Goal: Task Accomplishment & Management: Manage account settings

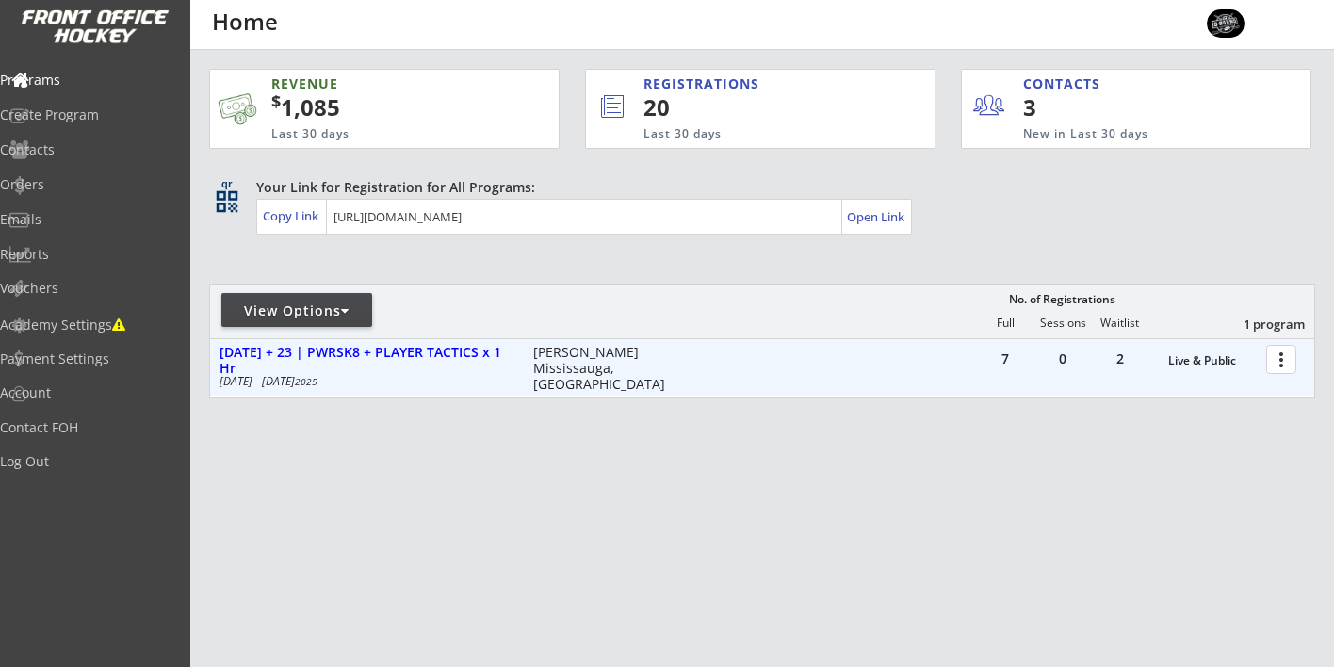
click div
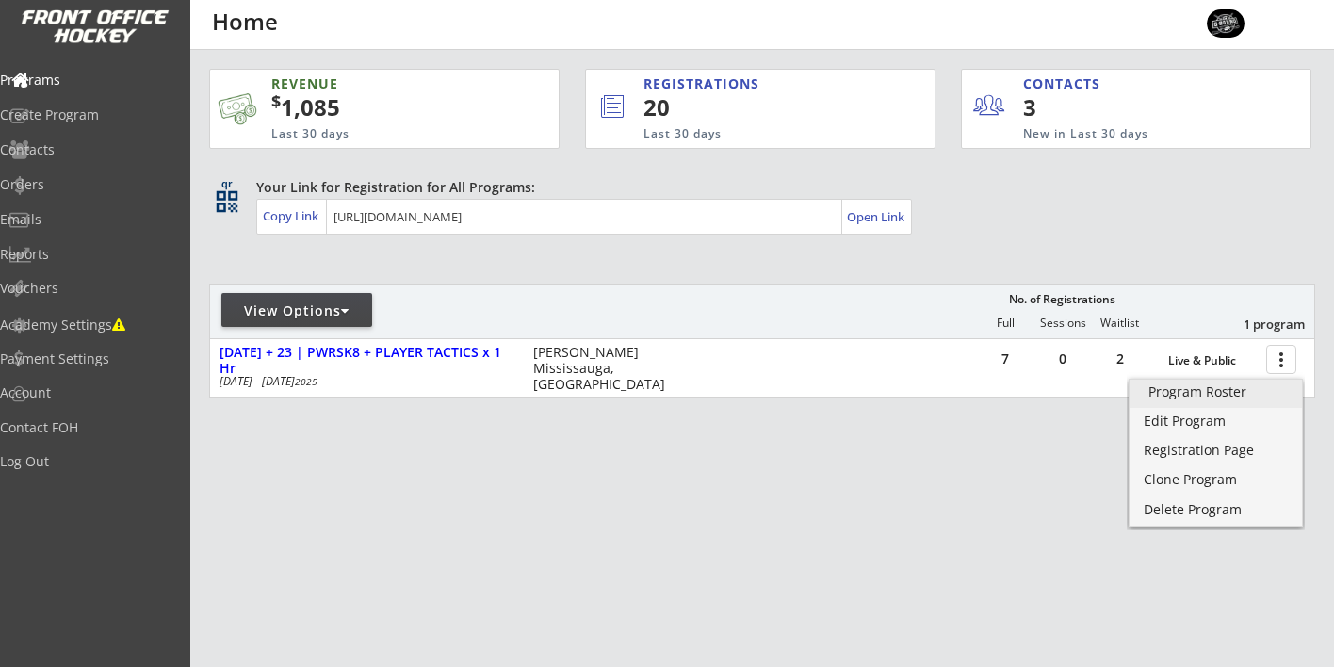
click div "Program Roster"
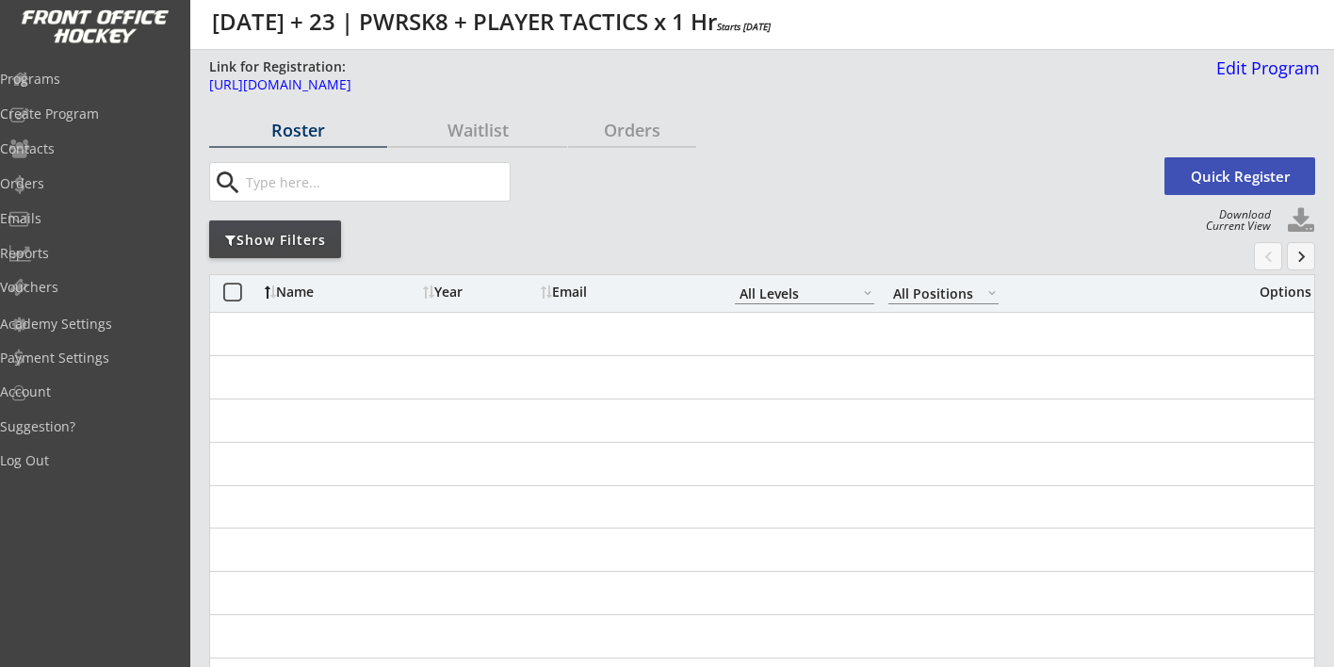
select select ""All Levels""
select select ""All Positions""
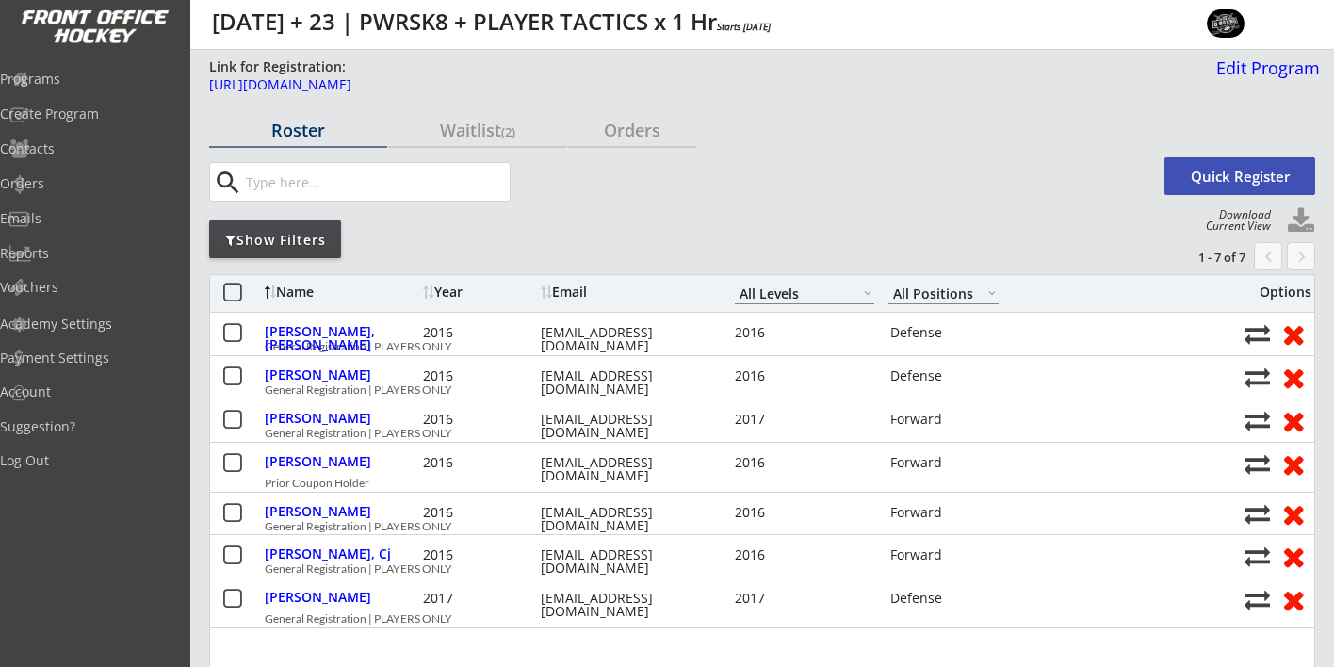
click at [303, 244] on div "Show Filters" at bounding box center [275, 240] width 132 height 19
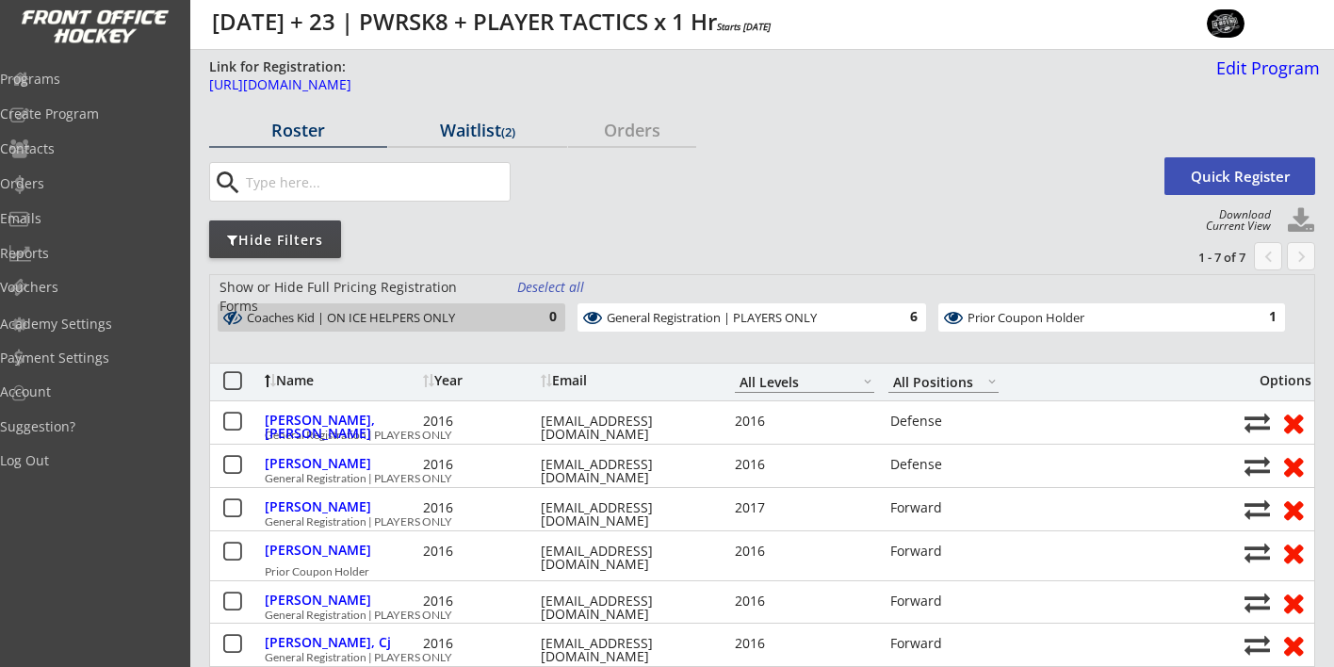
click at [471, 127] on div "Waitlist (2)" at bounding box center [477, 130] width 178 height 17
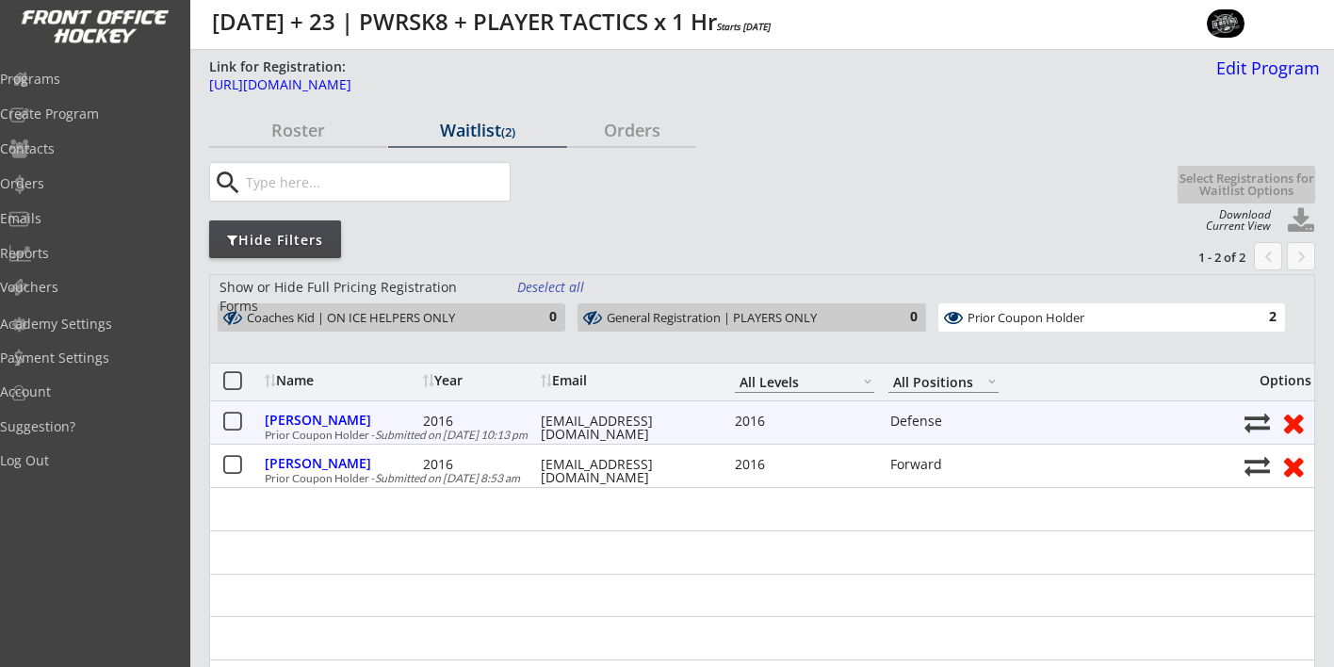
click at [231, 424] on button at bounding box center [233, 423] width 24 height 24
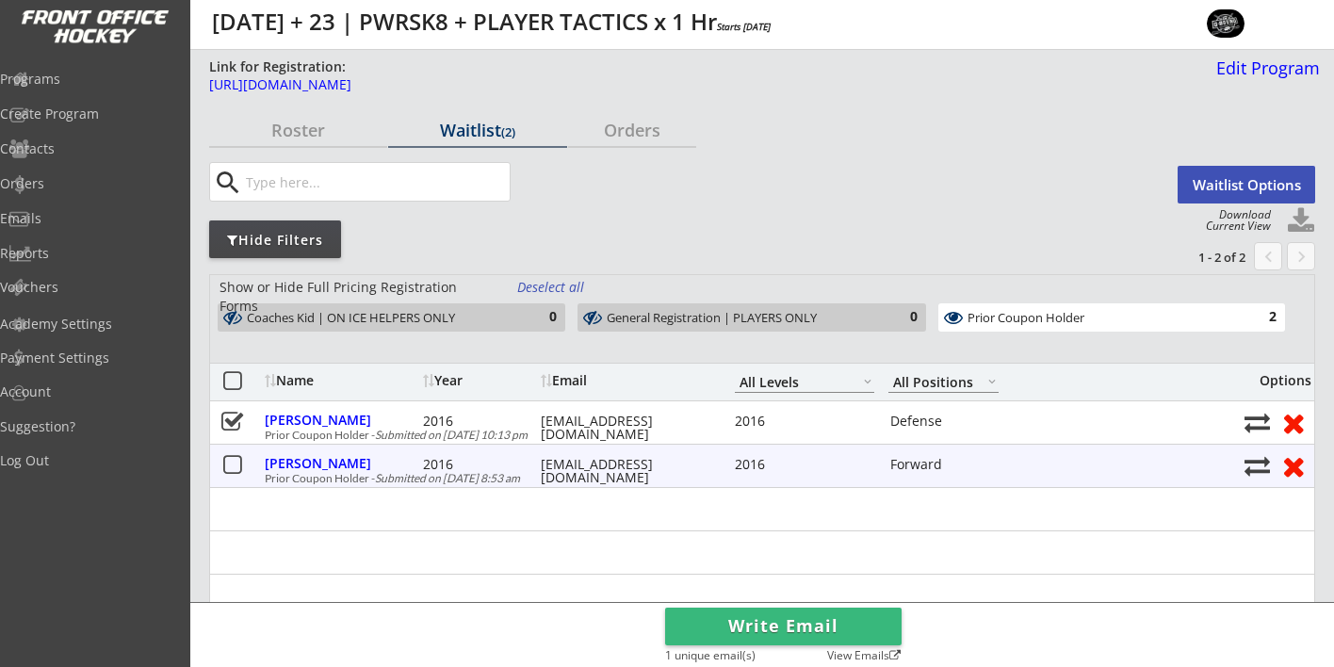
click at [234, 464] on button at bounding box center [233, 466] width 24 height 24
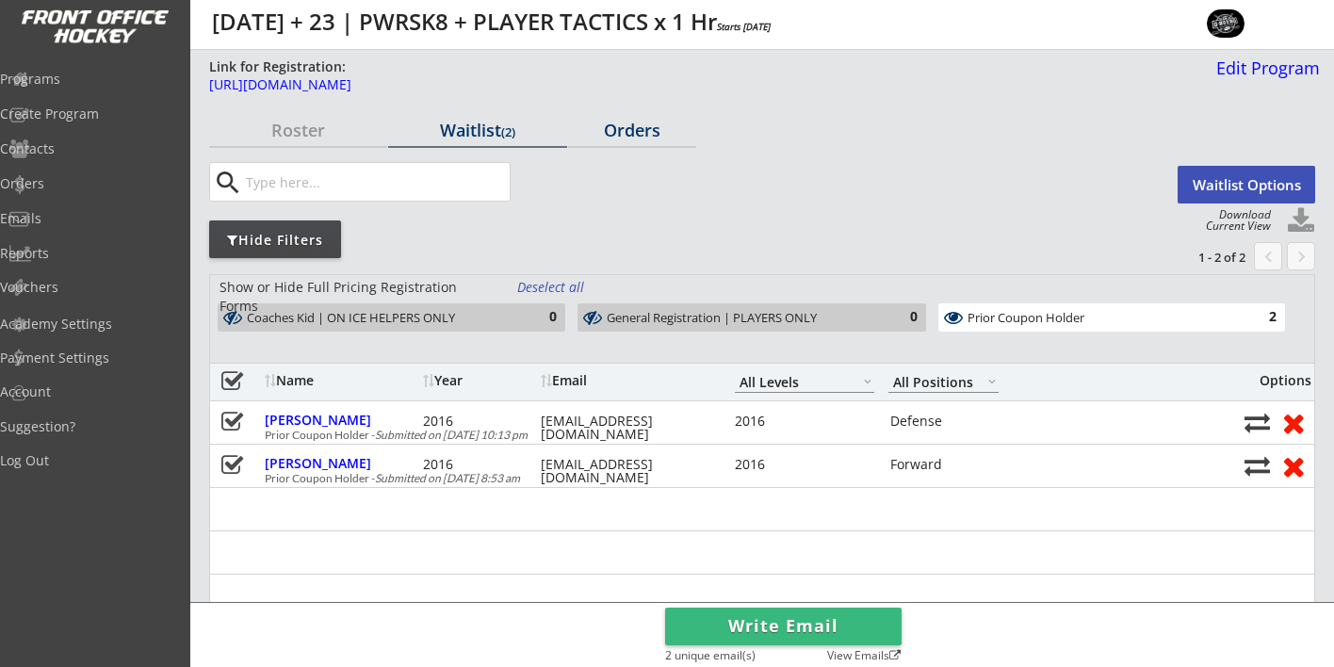
click at [638, 136] on div "Orders" at bounding box center [632, 130] width 128 height 17
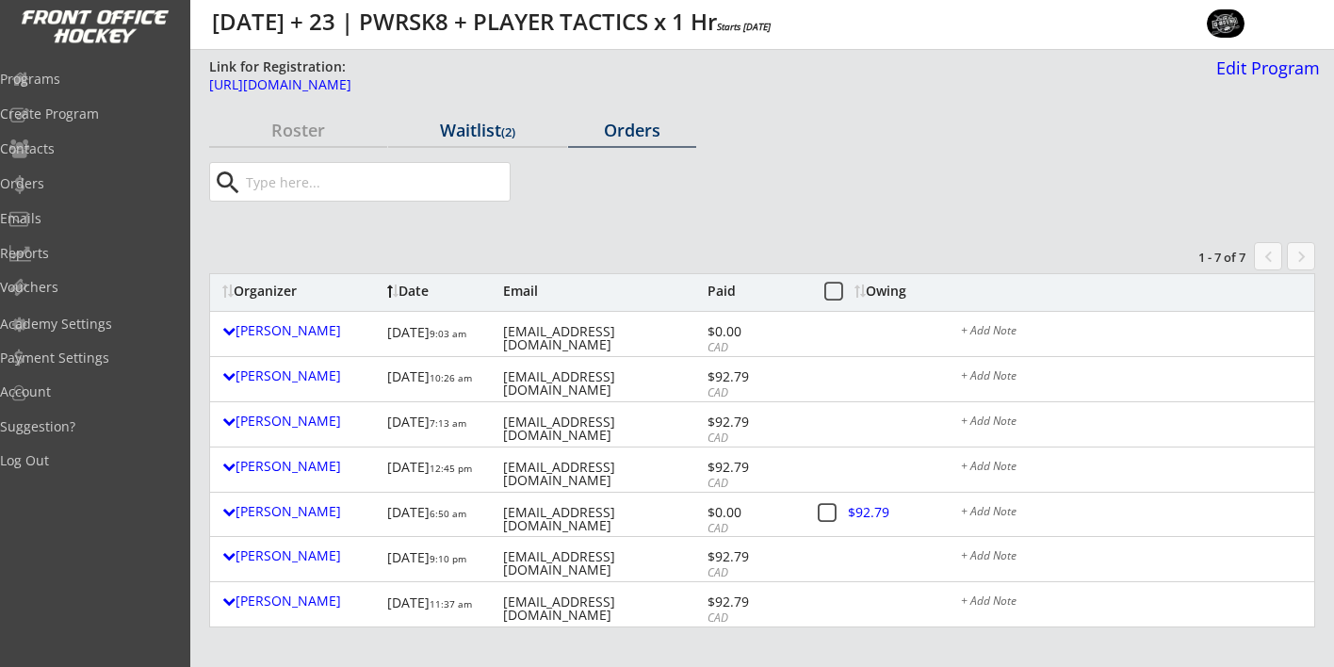
click at [472, 127] on div "Waitlist (2)" at bounding box center [477, 130] width 178 height 17
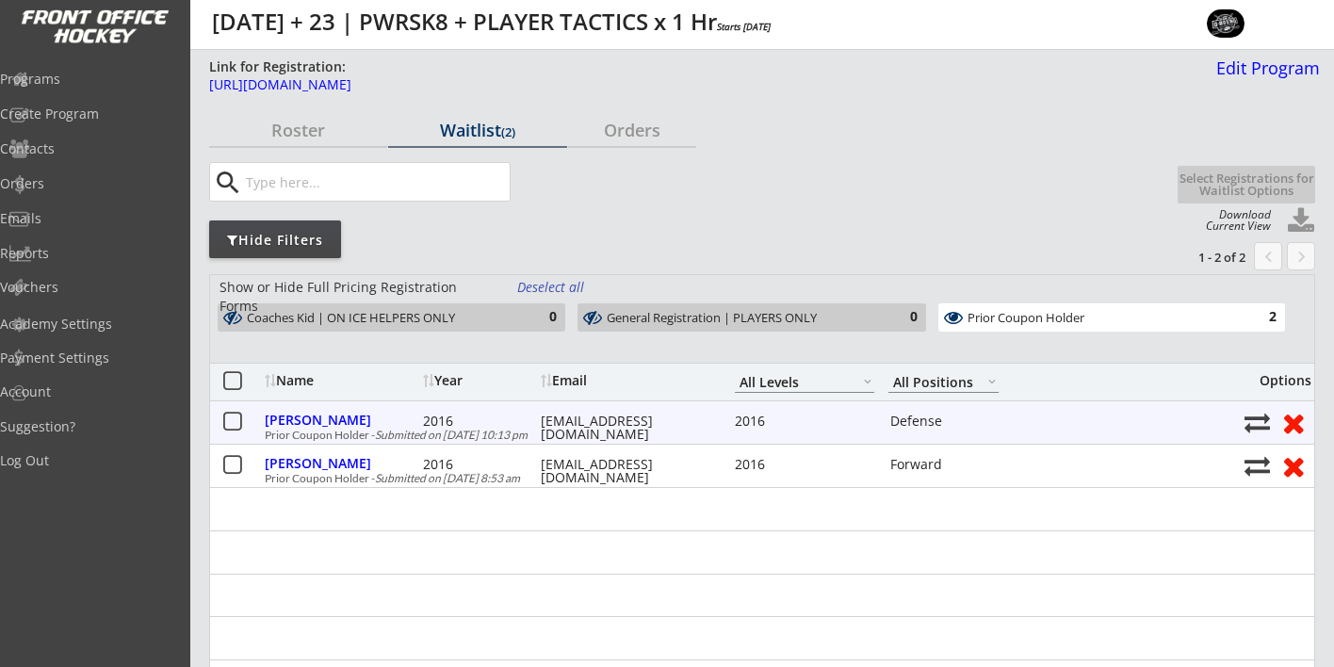
click at [234, 419] on button at bounding box center [233, 423] width 24 height 24
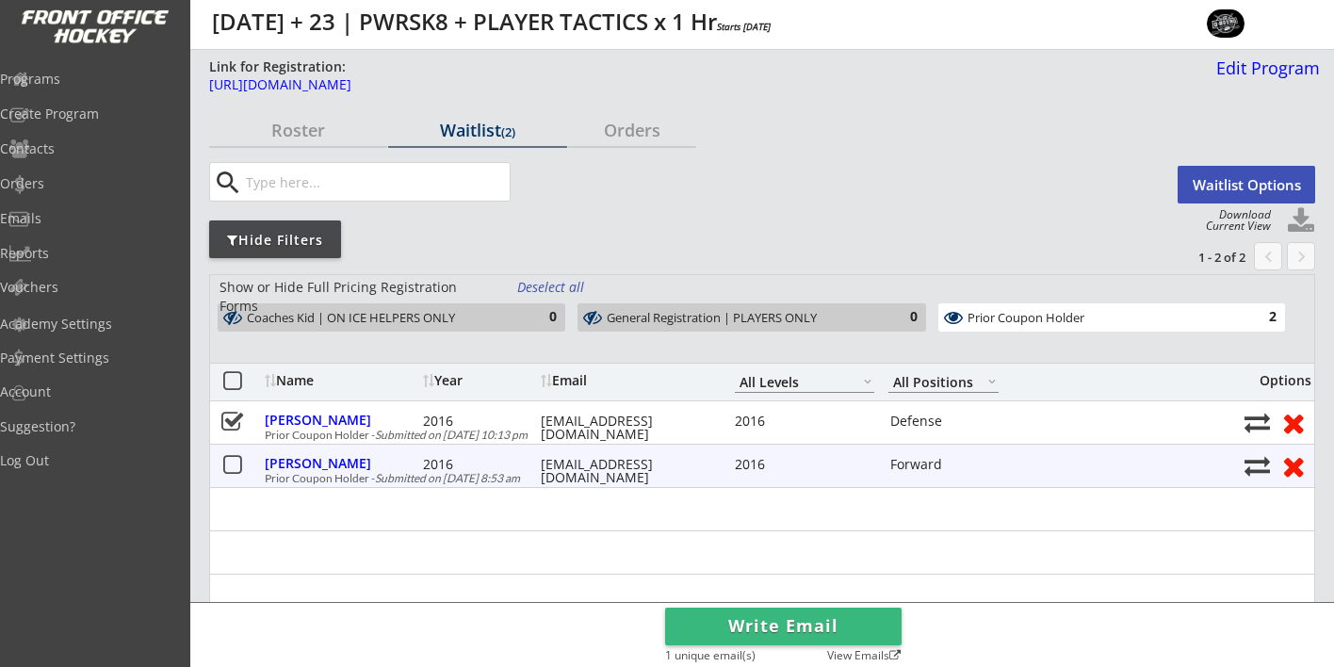
click at [233, 465] on button at bounding box center [233, 466] width 24 height 24
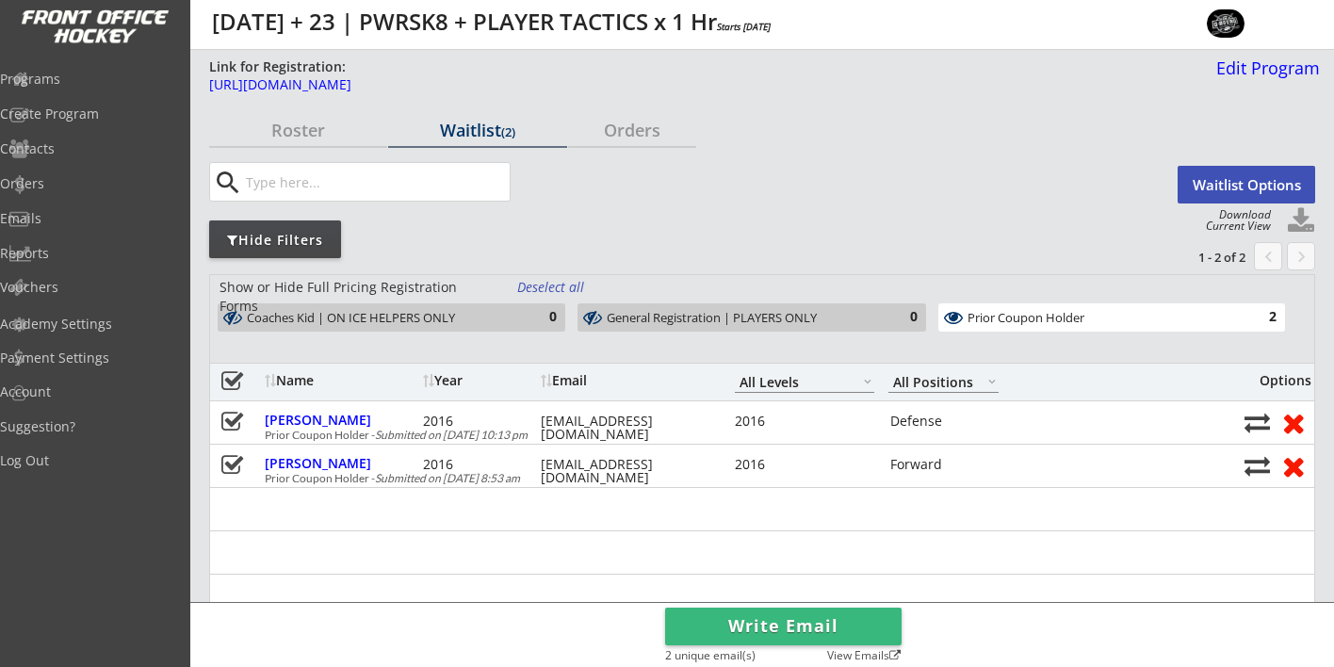
click at [417, 315] on div "Coaches Kid | ON ICE HELPERS ONLY" at bounding box center [381, 318] width 268 height 15
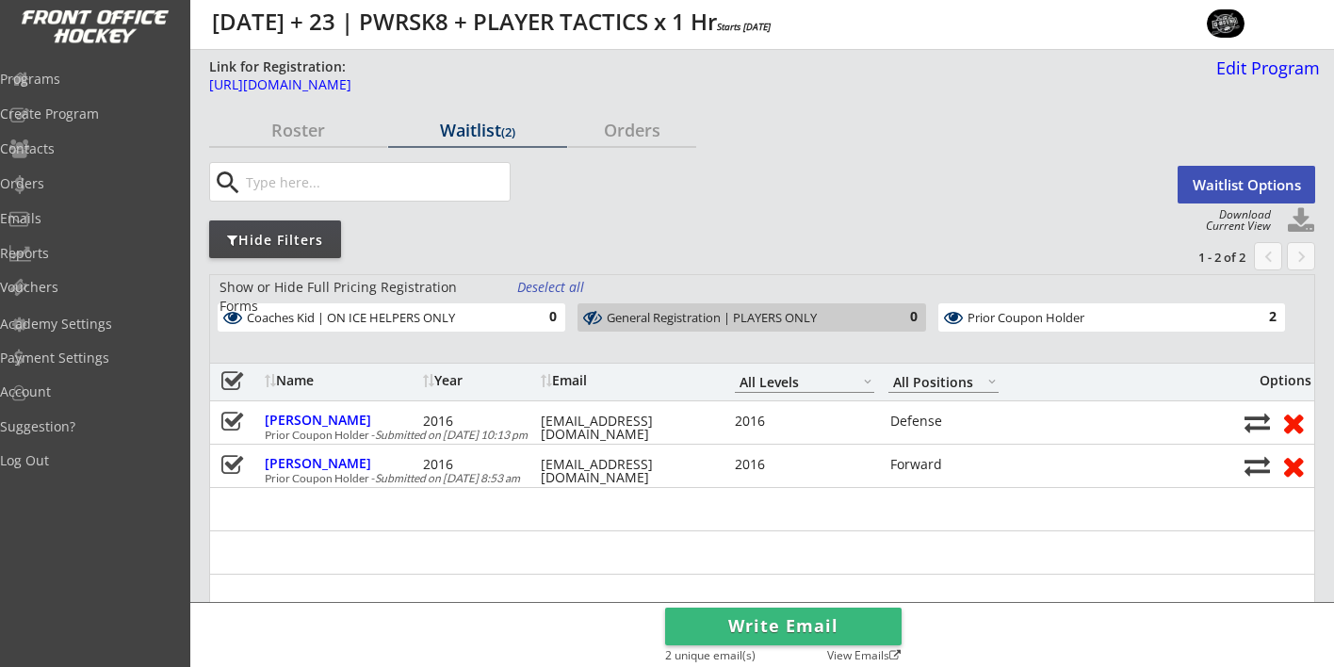
click at [294, 241] on div "Hide Filters" at bounding box center [275, 240] width 132 height 19
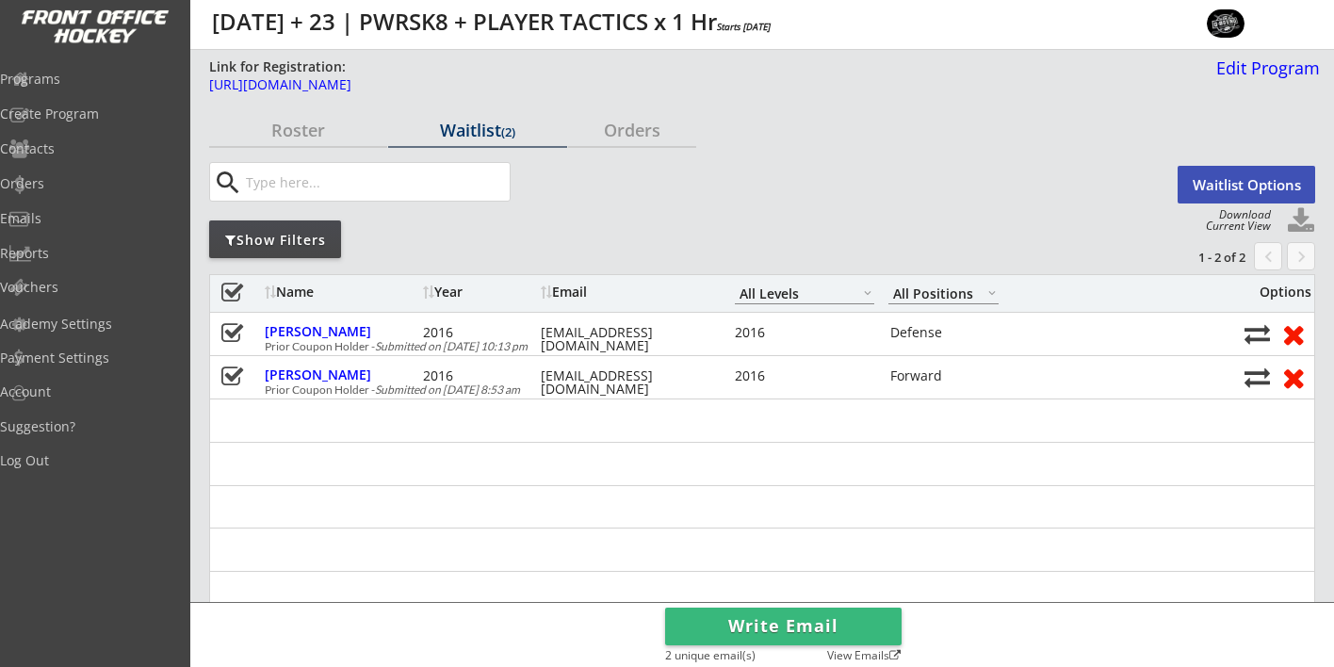
click at [294, 241] on div "Show Filters" at bounding box center [275, 240] width 132 height 19
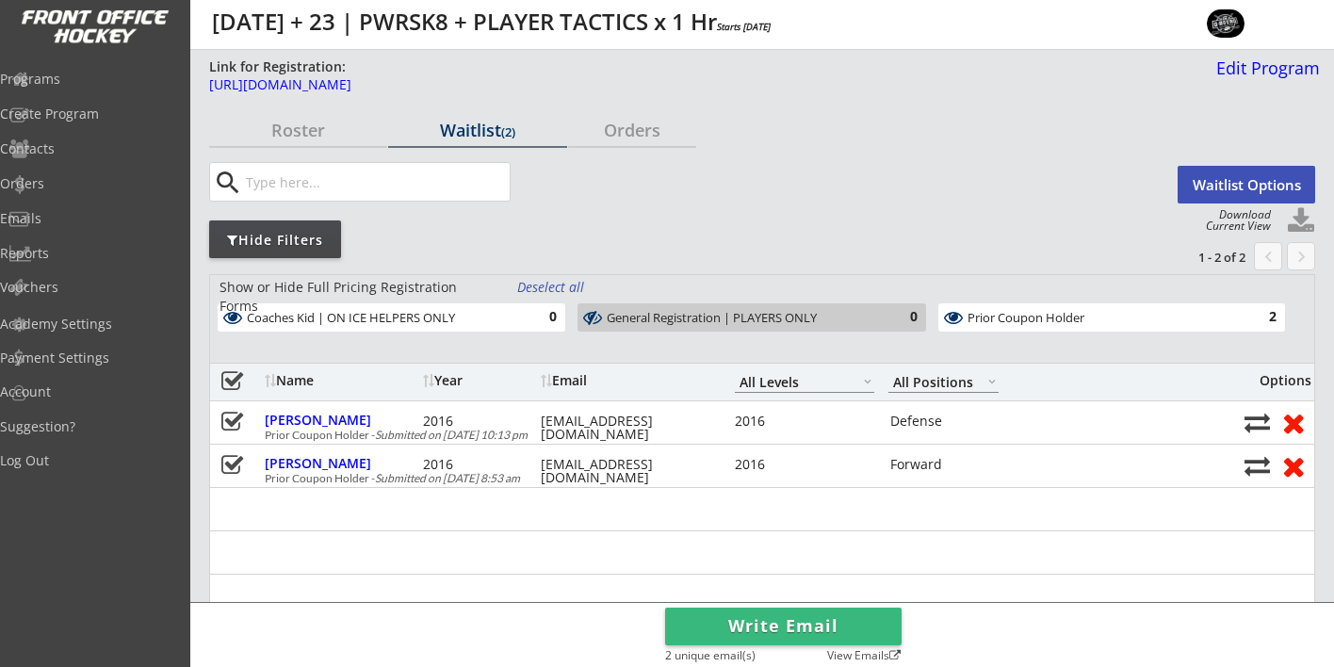
click at [294, 241] on div "Hide Filters" at bounding box center [275, 240] width 132 height 19
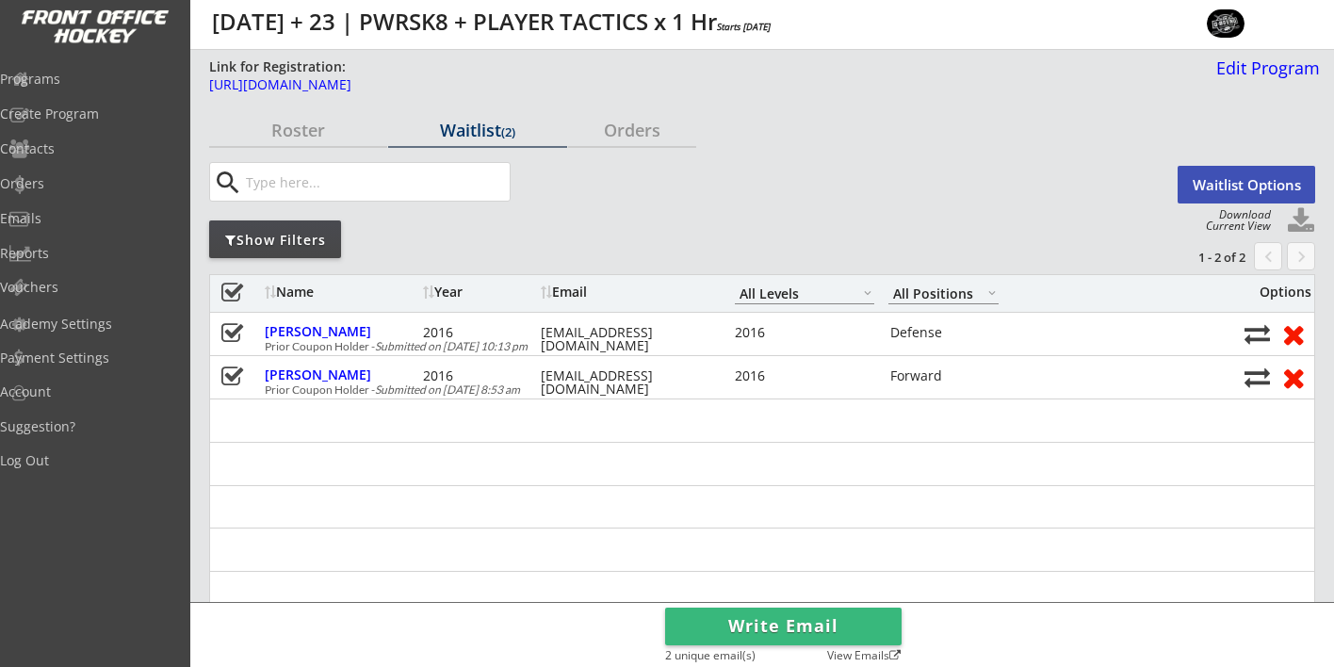
click at [294, 241] on div "Show Filters" at bounding box center [275, 240] width 132 height 19
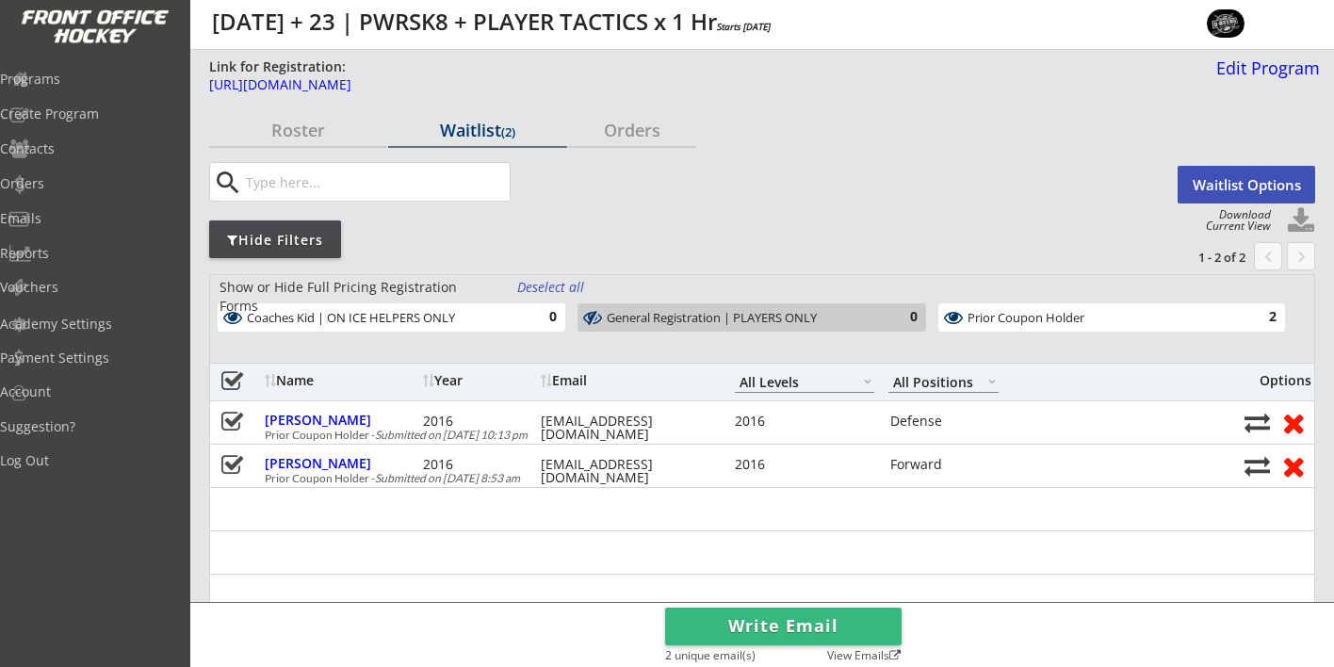
click at [294, 241] on div "Hide Filters" at bounding box center [275, 240] width 132 height 19
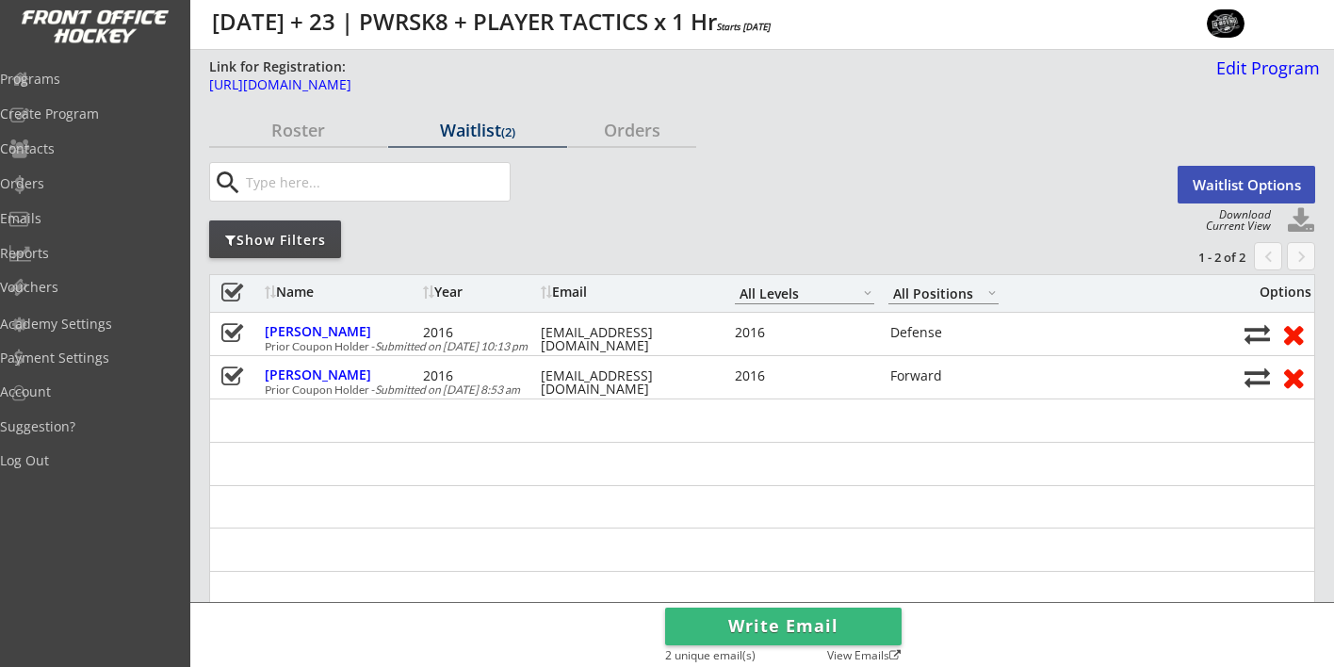
click at [294, 241] on div "Show Filters" at bounding box center [275, 240] width 132 height 19
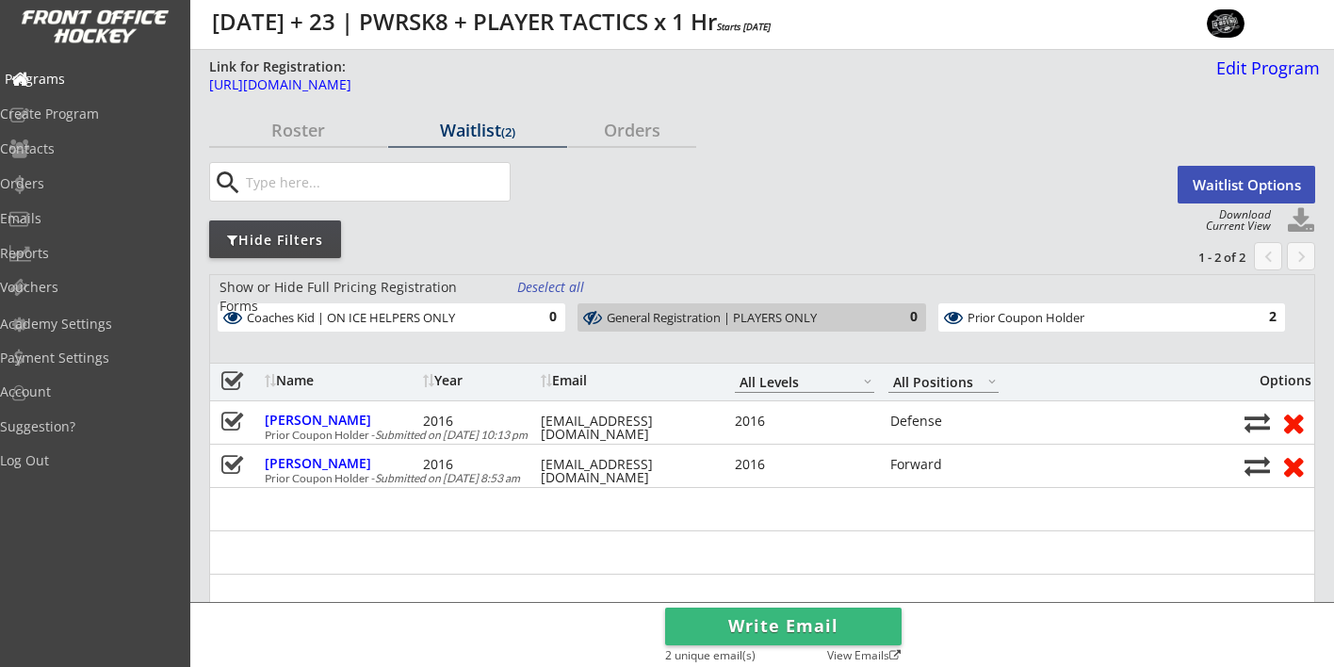
click at [74, 86] on div "Programs" at bounding box center [90, 79] width 170 height 13
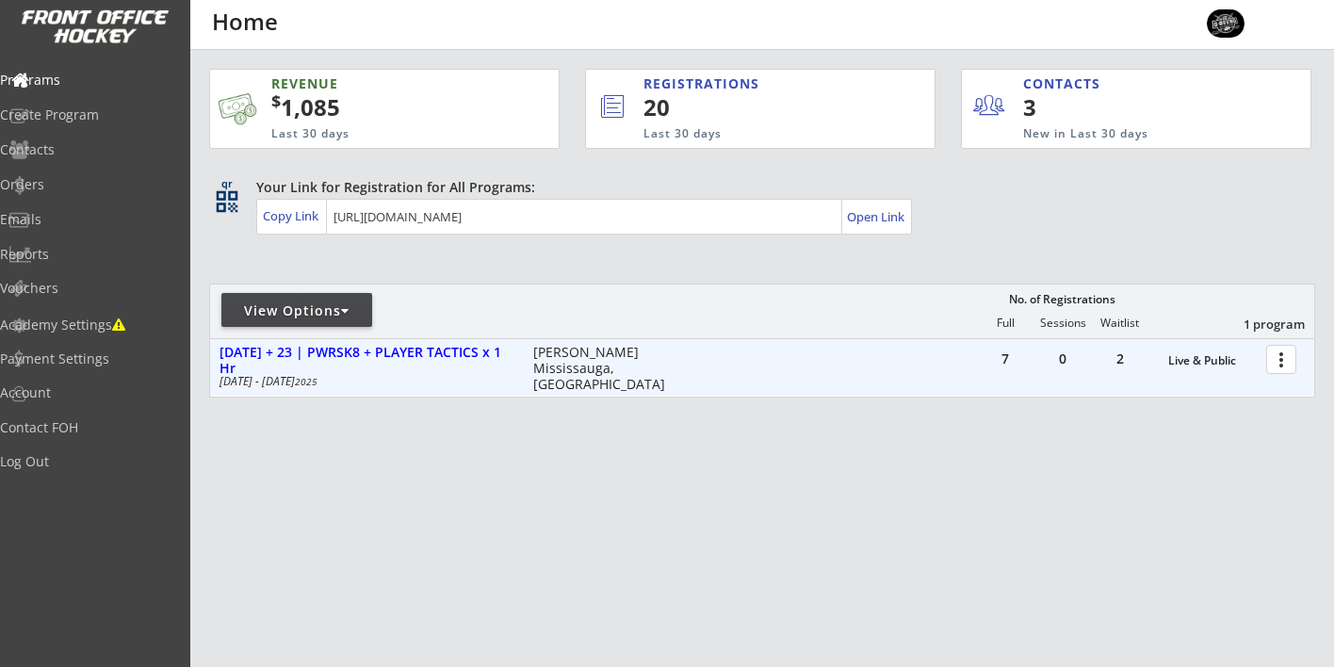
click at [1287, 365] on div at bounding box center [1284, 358] width 33 height 33
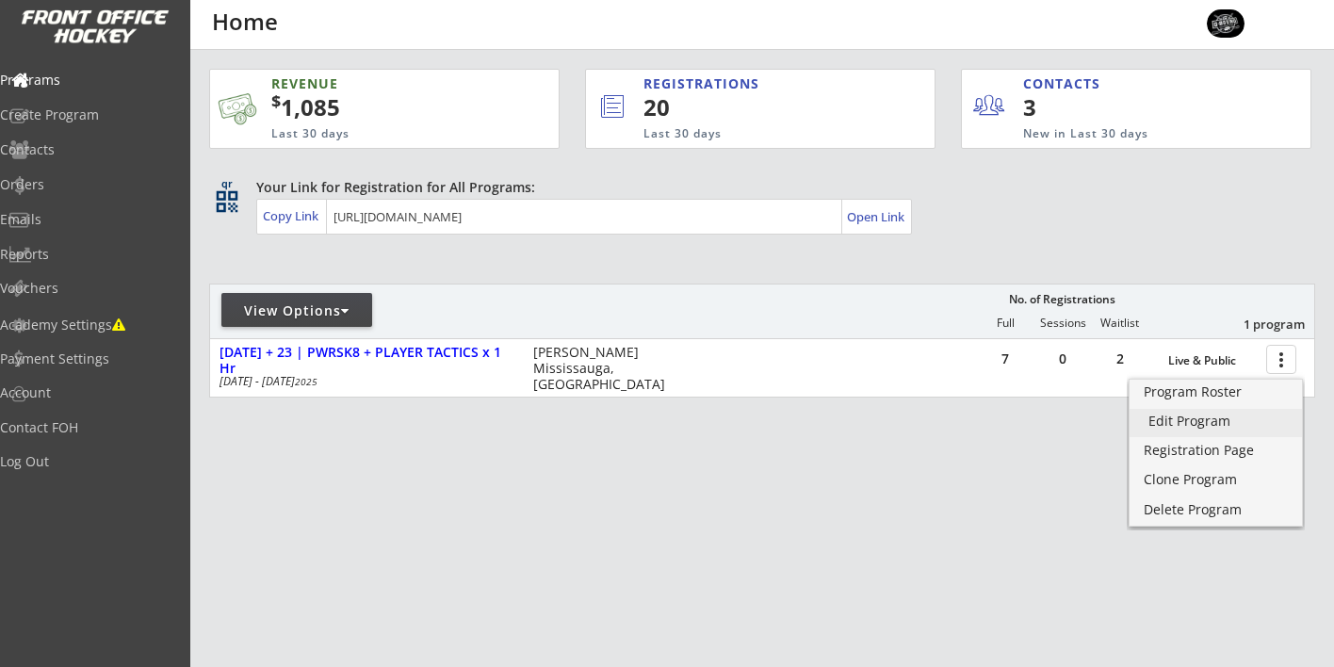
click at [1190, 424] on div "Edit Program" at bounding box center [1216, 421] width 135 height 13
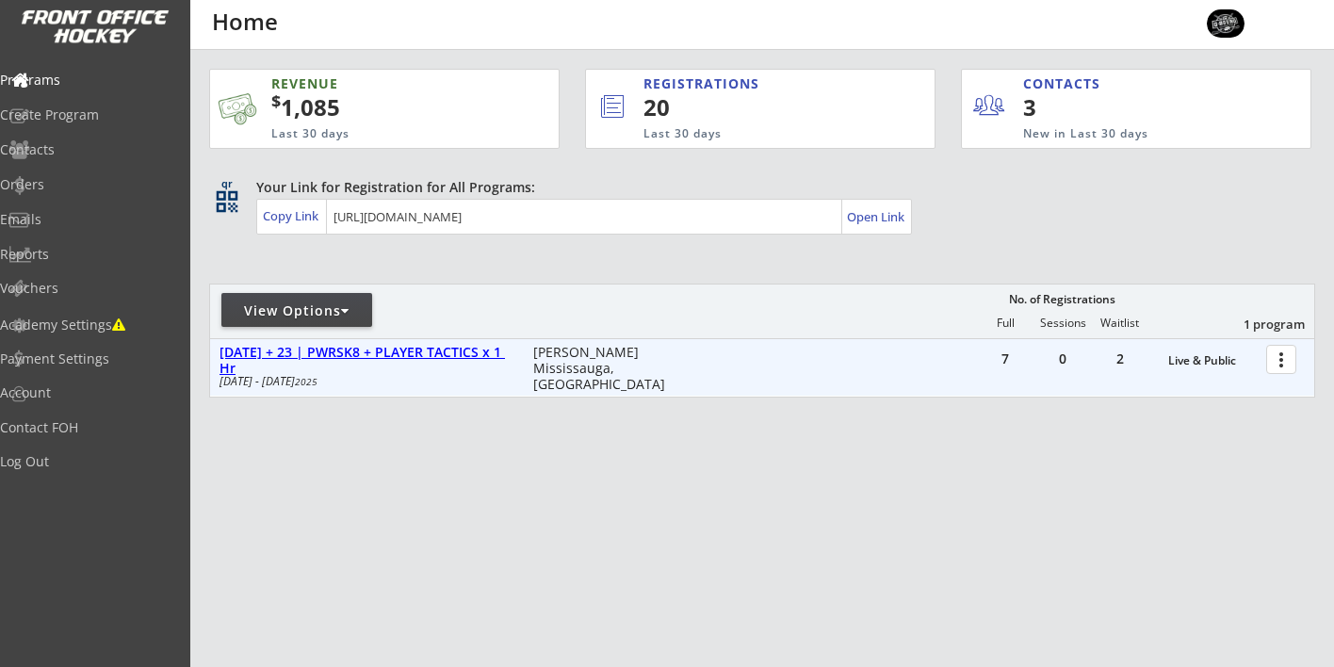
click at [400, 345] on div "[DATE] + 23 | PWRSK8 + PLAYER TACTICS x 1 Hr" at bounding box center [367, 361] width 294 height 32
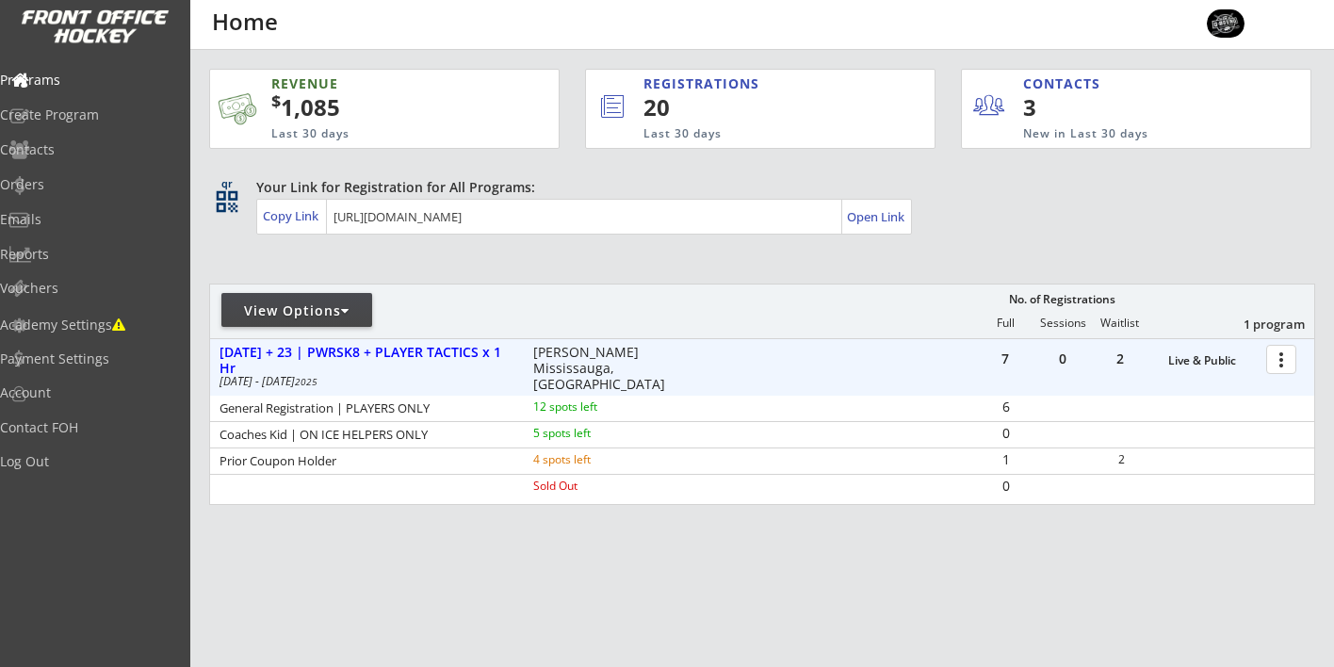
click at [1291, 353] on div at bounding box center [1284, 358] width 33 height 33
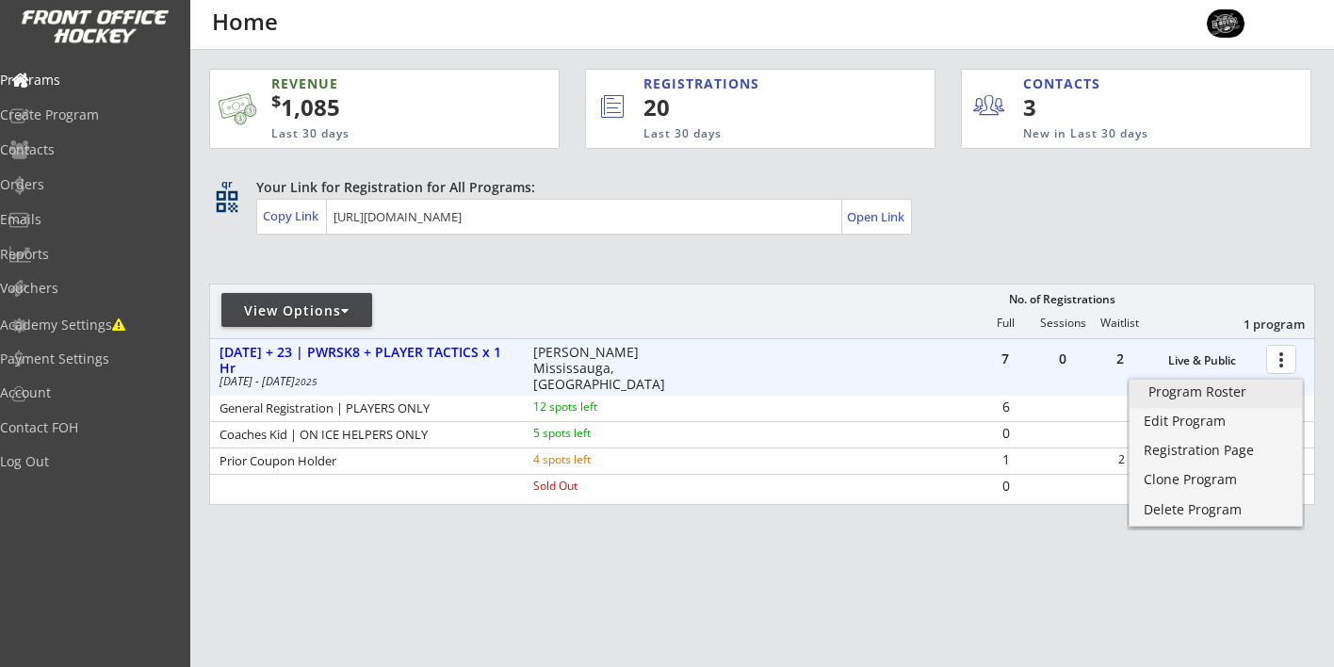
click at [1196, 389] on div "Program Roster" at bounding box center [1216, 391] width 135 height 13
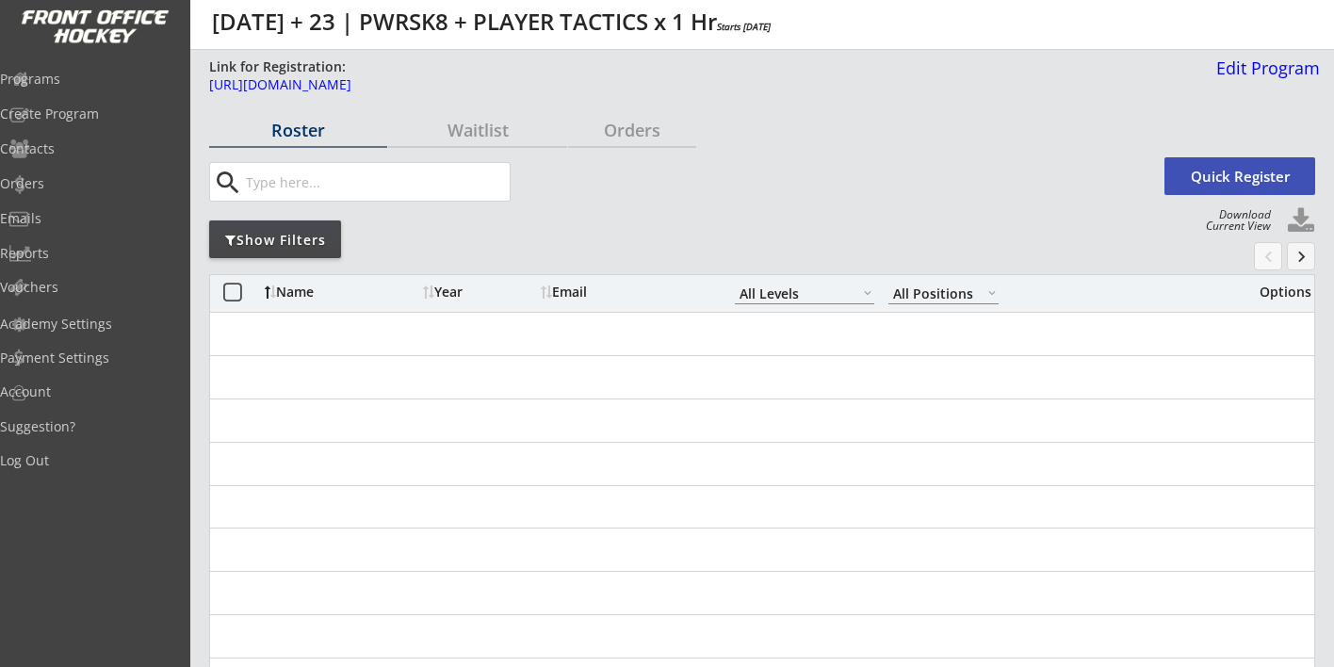
select select ""All Levels""
select select ""All Positions""
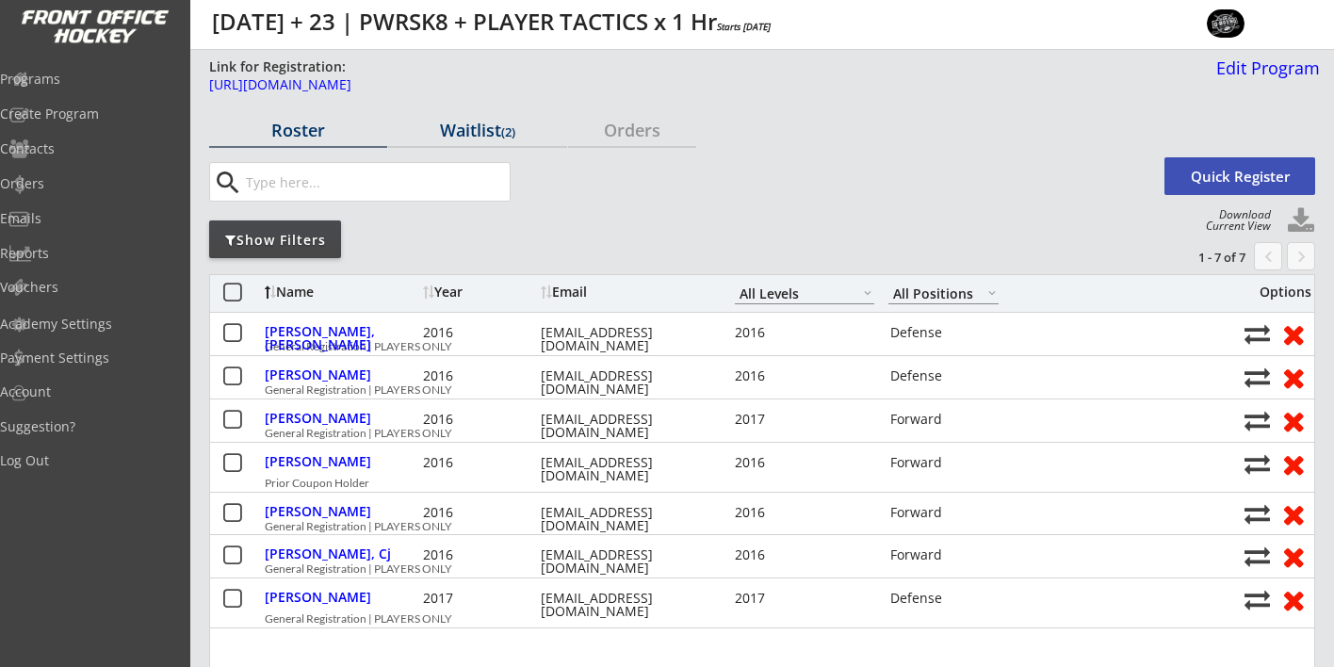
click at [479, 132] on div "Waitlist (2)" at bounding box center [477, 130] width 178 height 17
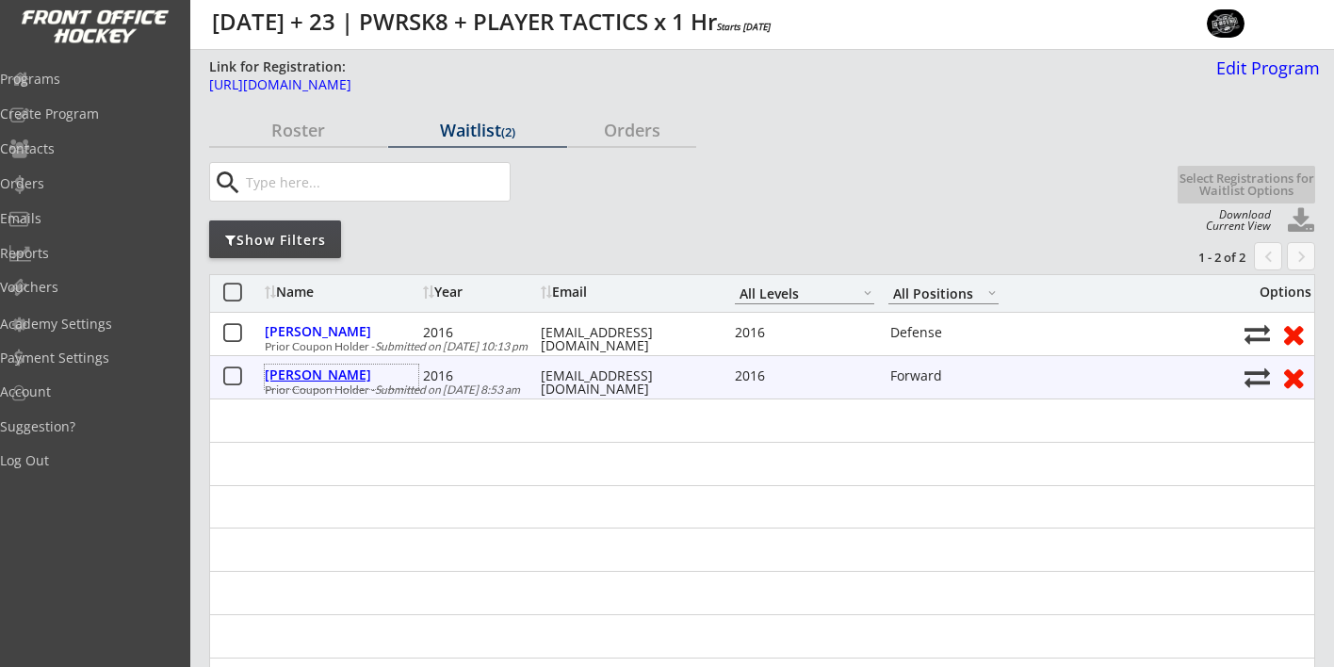
click at [351, 375] on div "De Caire, Wyatt" at bounding box center [342, 374] width 154 height 13
select select ""Forward""
select select ""2016""
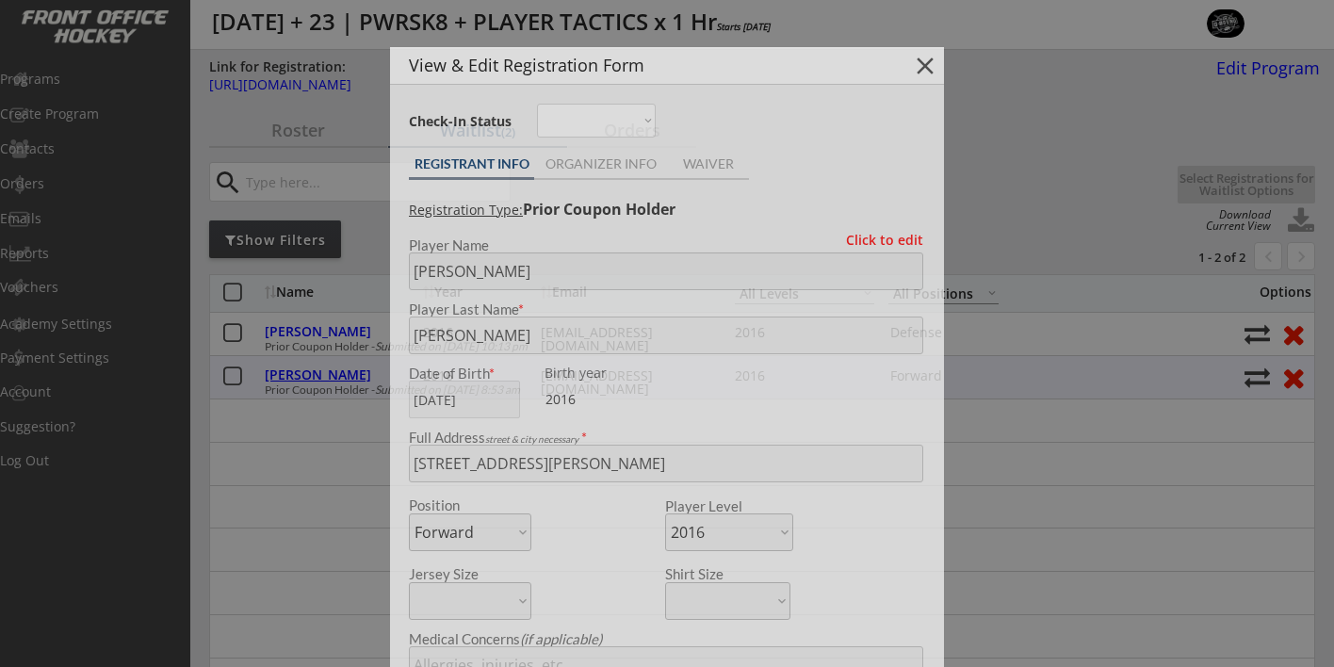
type input "A"
select select ""A""
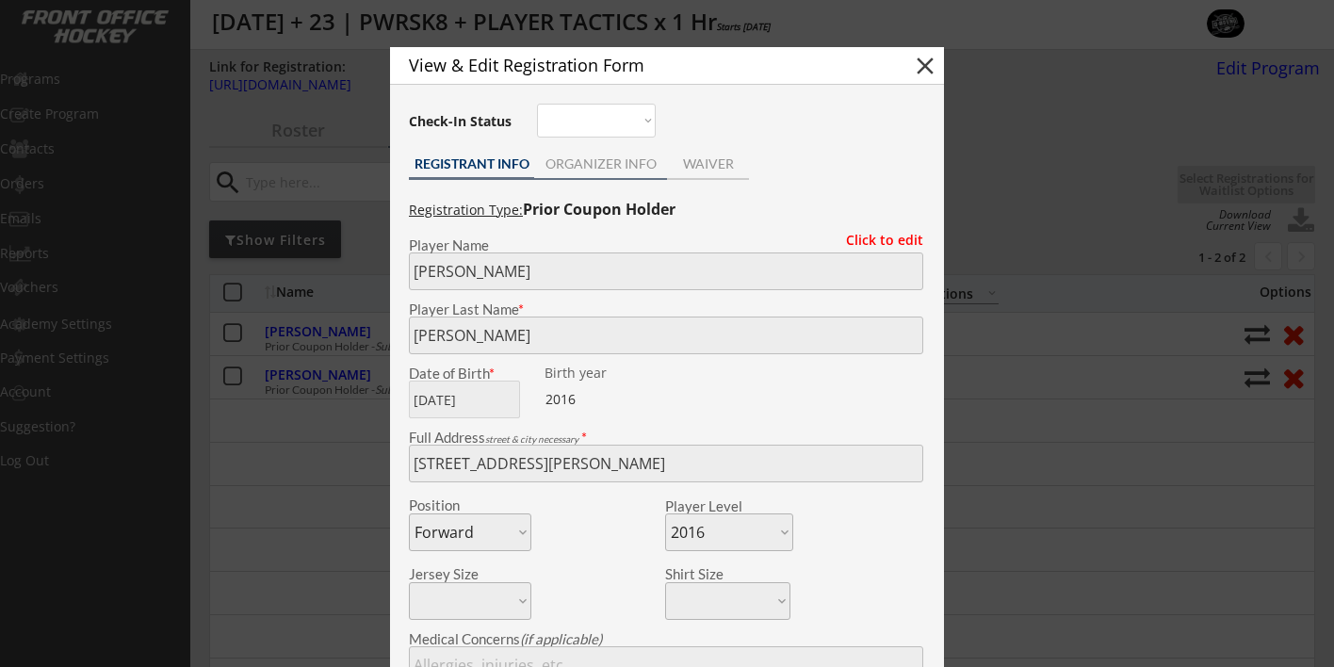
click at [602, 162] on div "ORGANIZER INFO" at bounding box center [600, 163] width 133 height 13
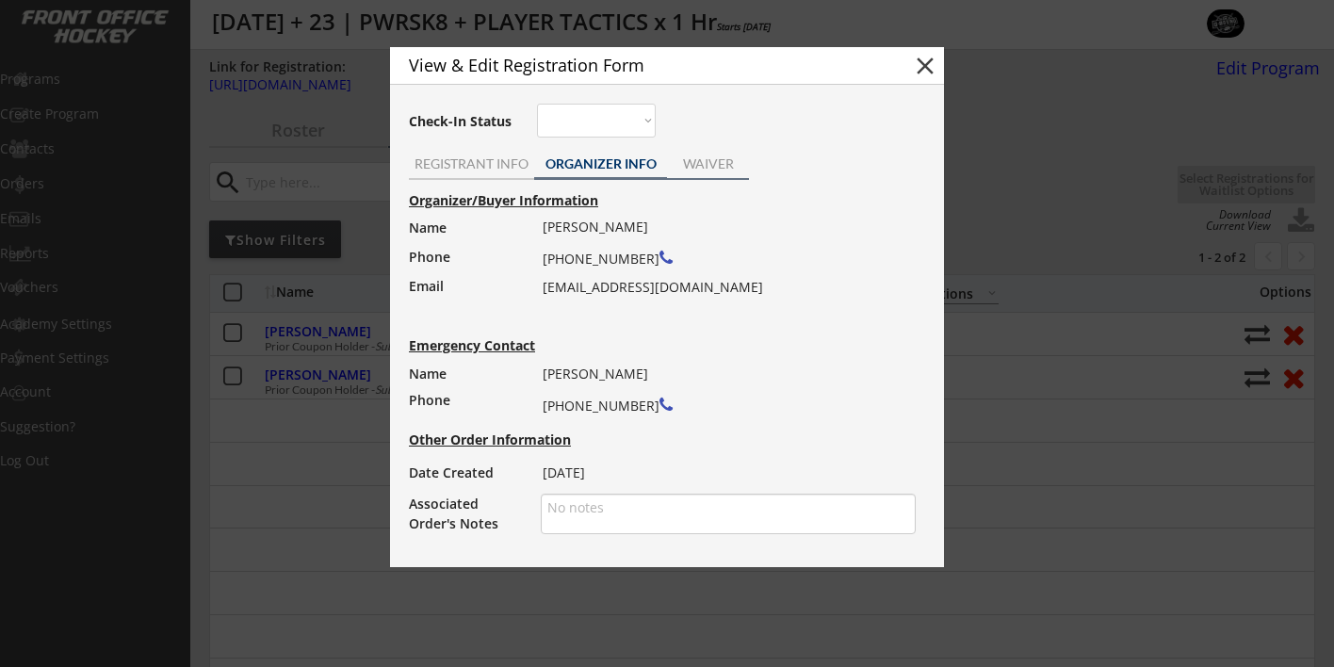
click at [704, 159] on div "WAIVER" at bounding box center [708, 163] width 82 height 13
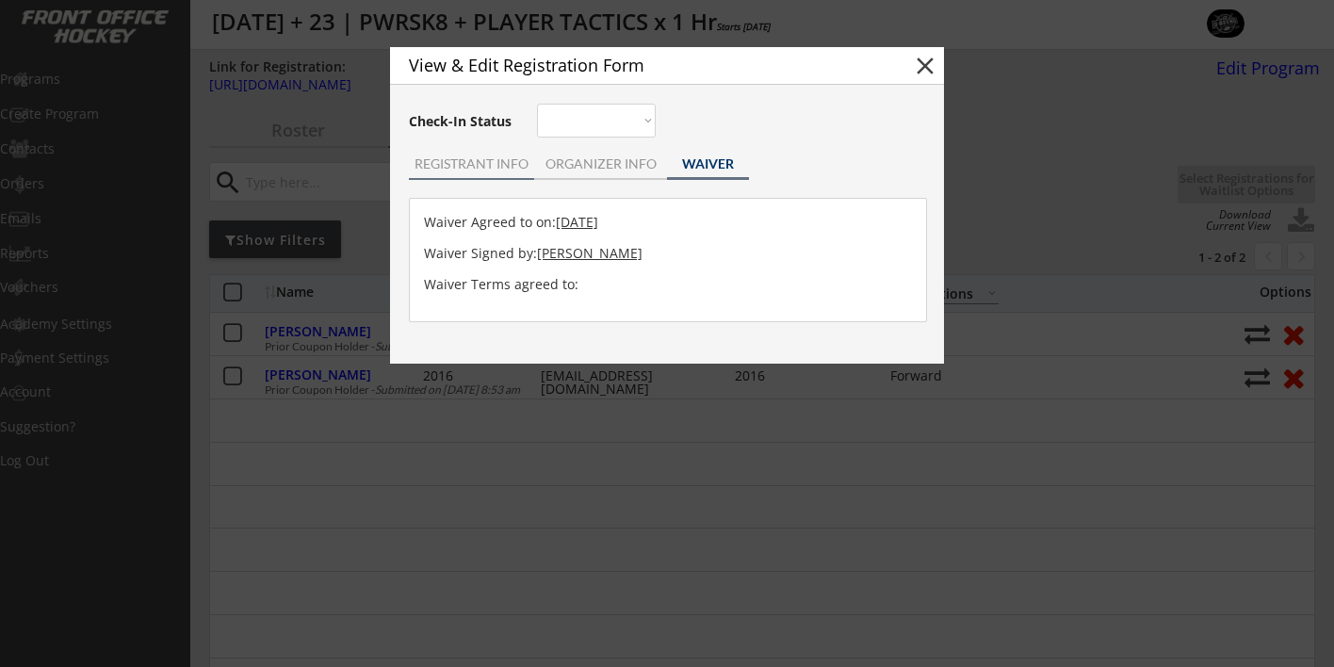
click at [479, 157] on div "REGISTRANT INFO" at bounding box center [471, 163] width 125 height 13
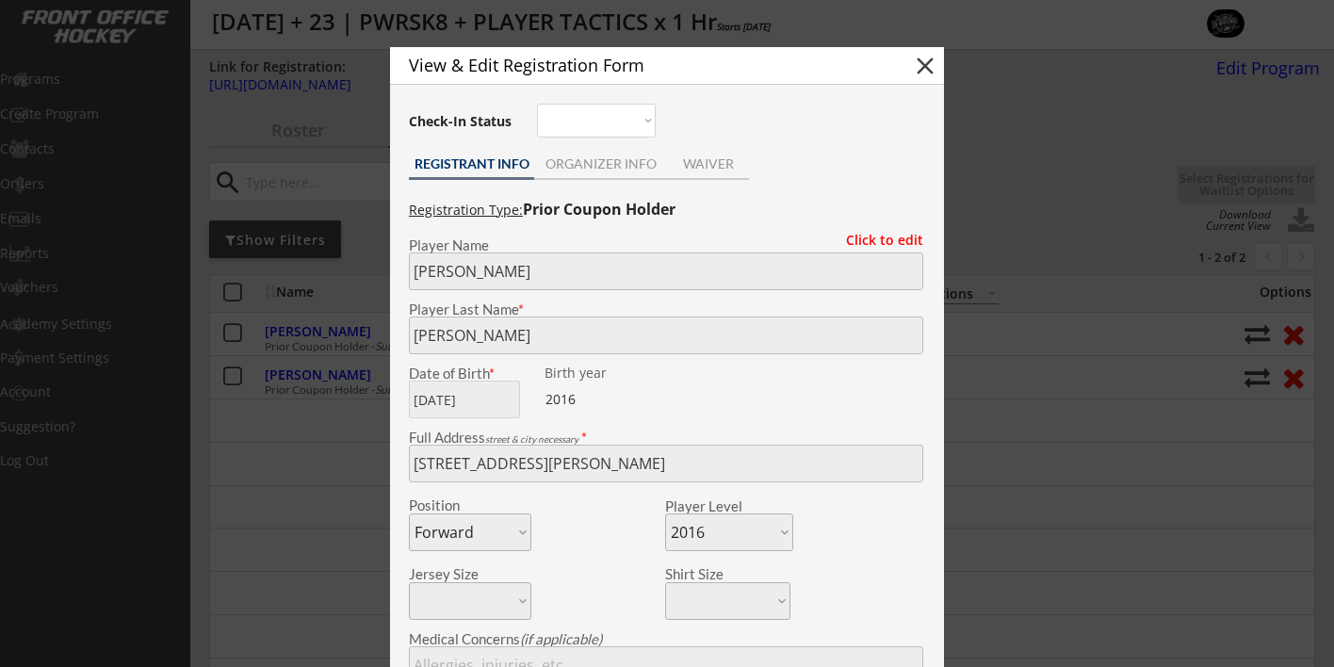
click at [927, 65] on button "close" at bounding box center [925, 66] width 28 height 28
select select ""PLACEHOLDER_1427118222253""
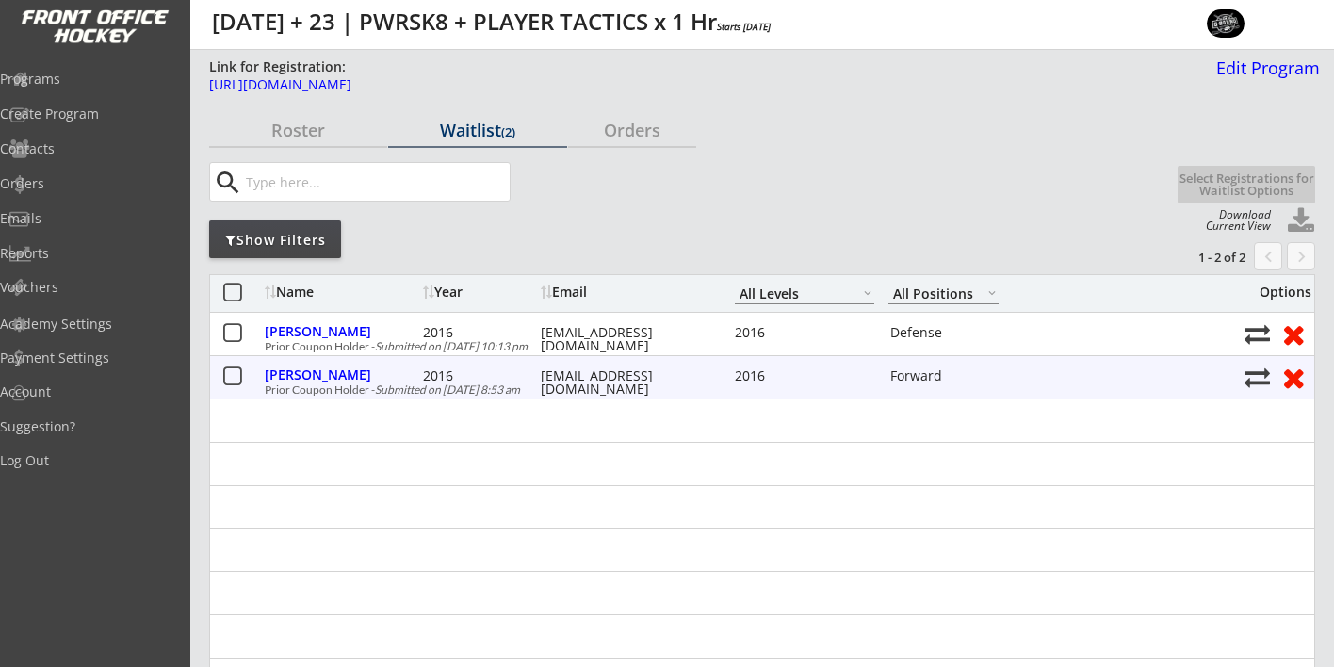
click at [1259, 375] on button at bounding box center [1257, 377] width 25 height 25
select select ""Register Player - No Payment""
select select ""1348695171700984260__LOOKUP__1756169894649x360632138593730560""
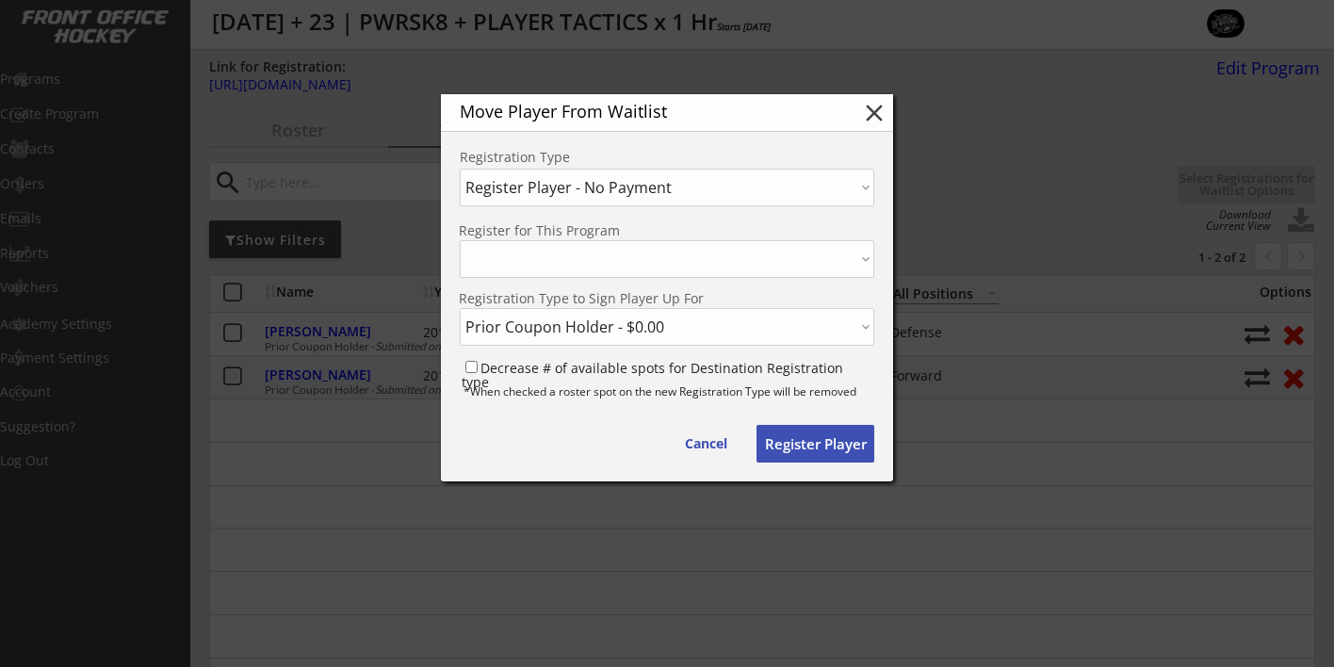
select select ""1348695171700984260__LOOKUP__1756134343670x940379429323931600""
click at [789, 447] on button "Register Player" at bounding box center [816, 444] width 118 height 38
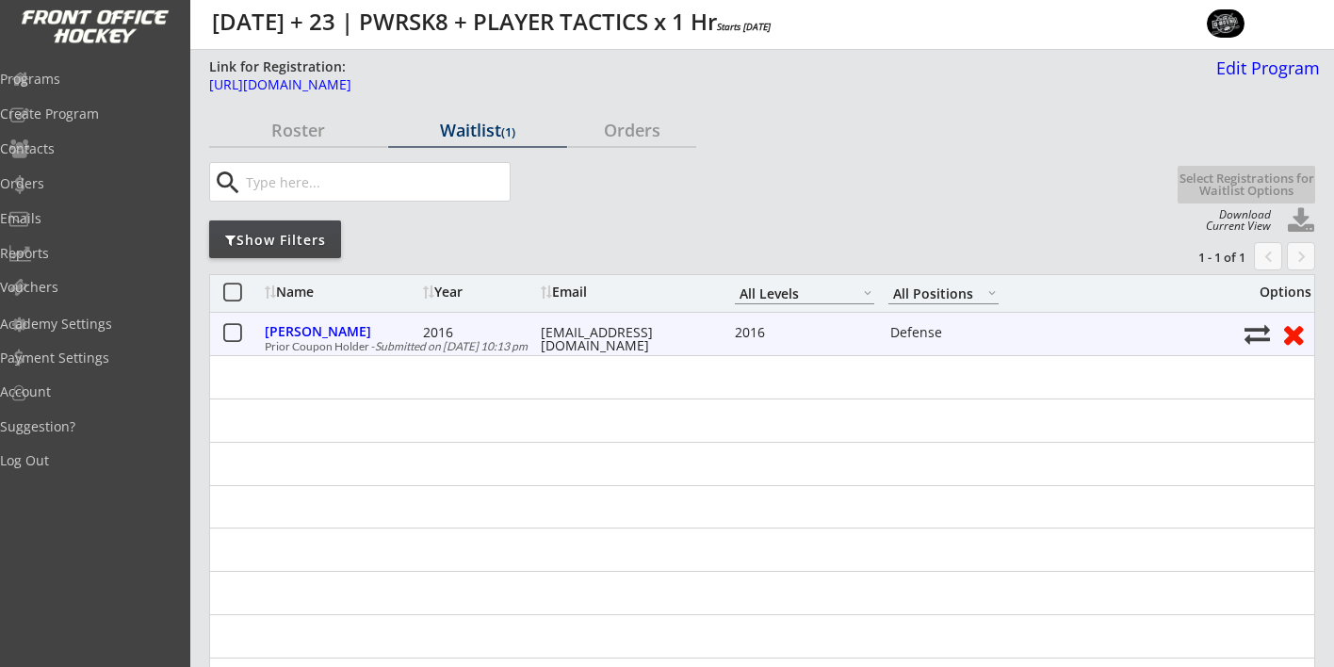
click at [1259, 332] on button at bounding box center [1257, 333] width 25 height 25
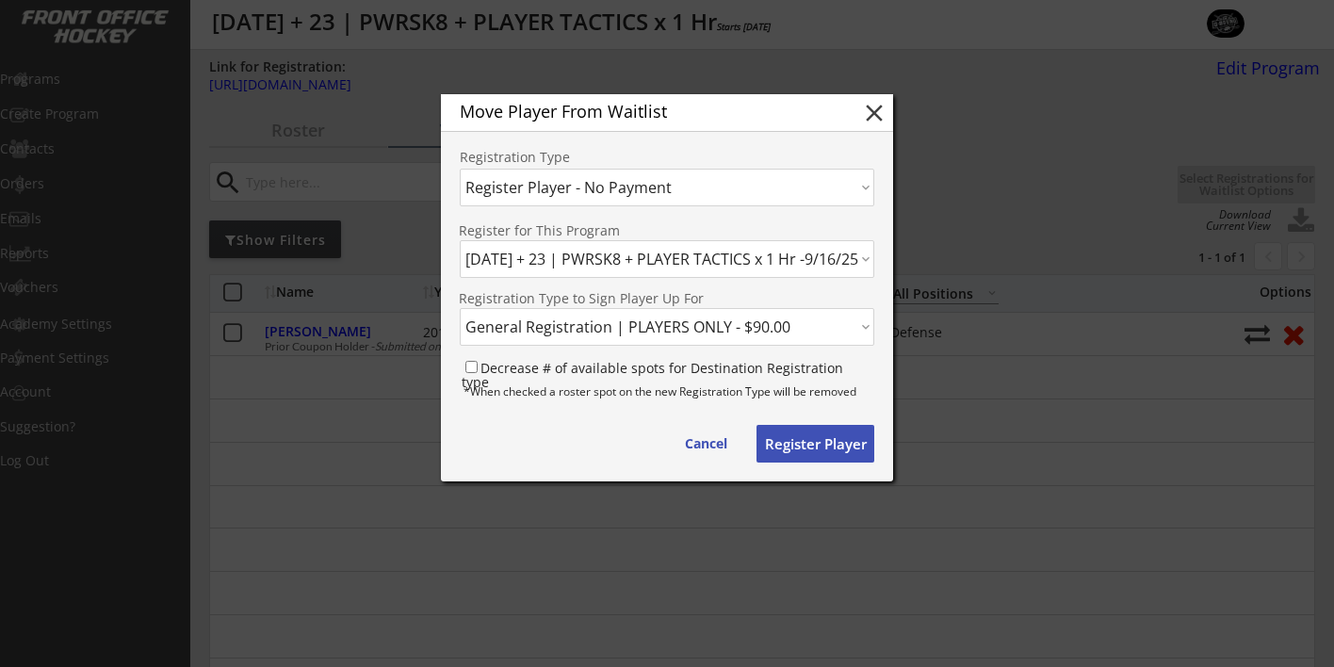
click at [789, 442] on button "Register Player" at bounding box center [816, 444] width 118 height 38
select select ""PLACEHOLDER_1427118222253""
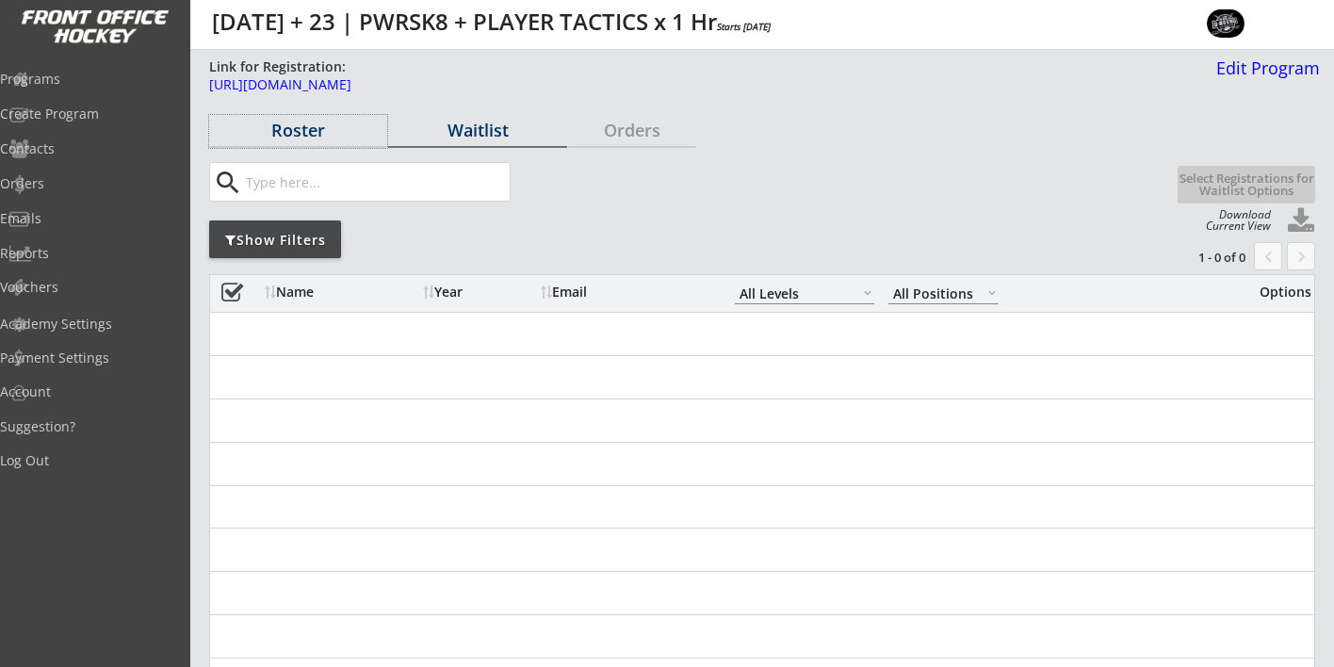
click at [292, 136] on div "Roster" at bounding box center [298, 130] width 178 height 17
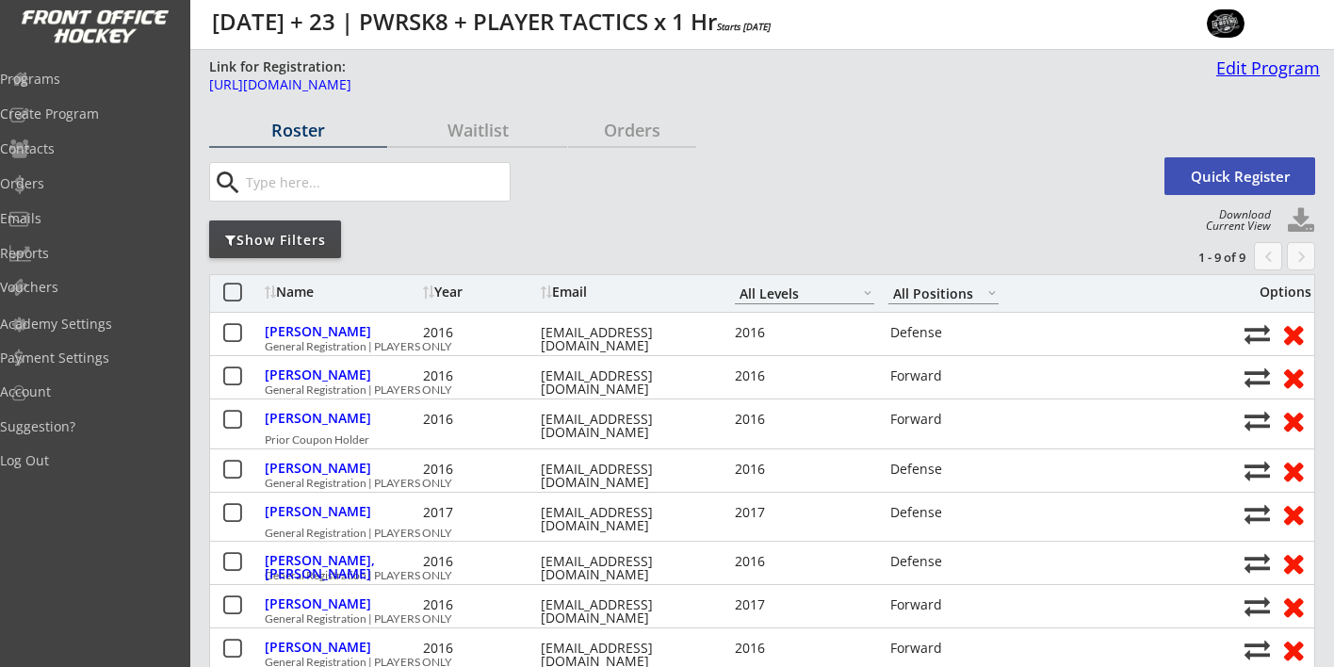
click at [1243, 62] on div "Edit Program" at bounding box center [1264, 67] width 111 height 17
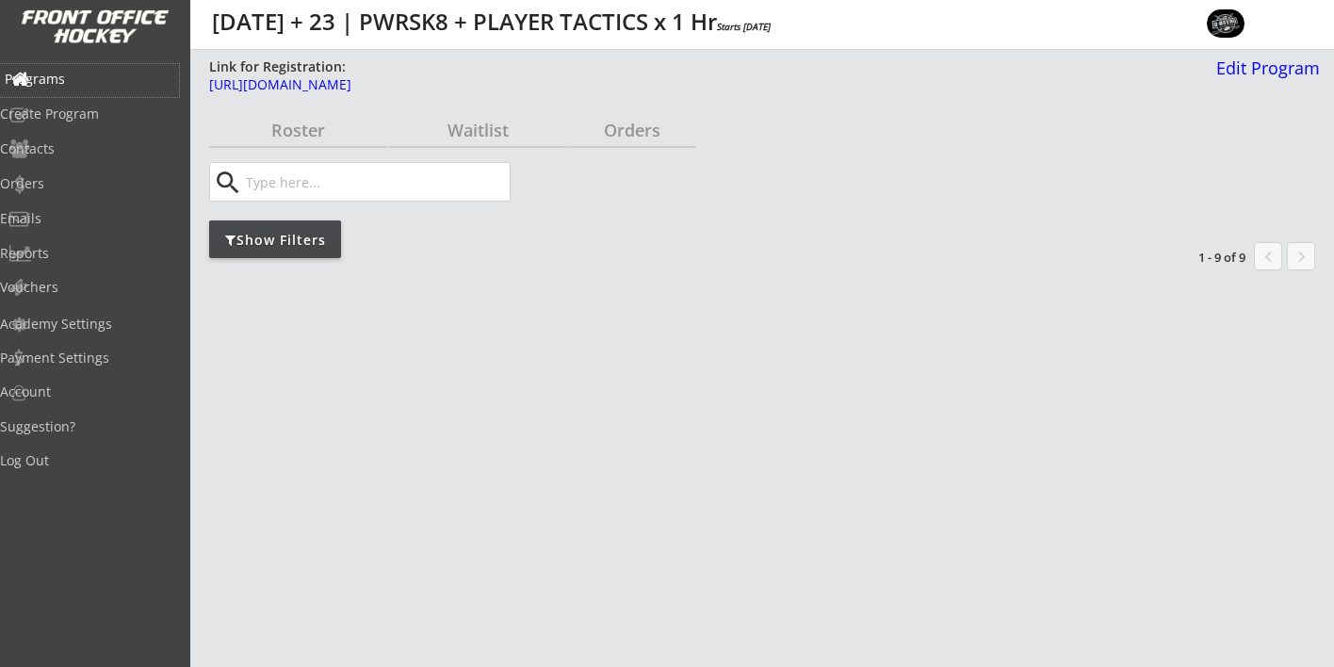
click at [74, 79] on div "Programs" at bounding box center [90, 79] width 170 height 13
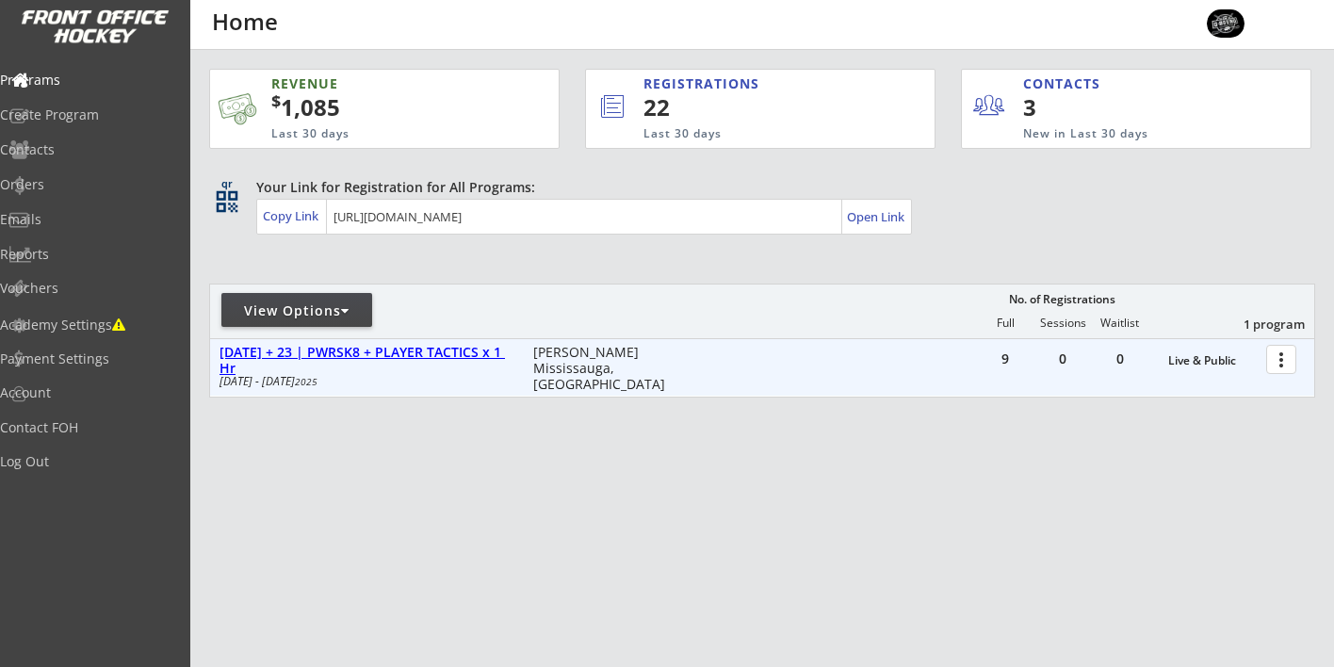
click at [413, 351] on div "[DATE] + 23 | PWRSK8 + PLAYER TACTICS x 1 Hr" at bounding box center [367, 361] width 294 height 32
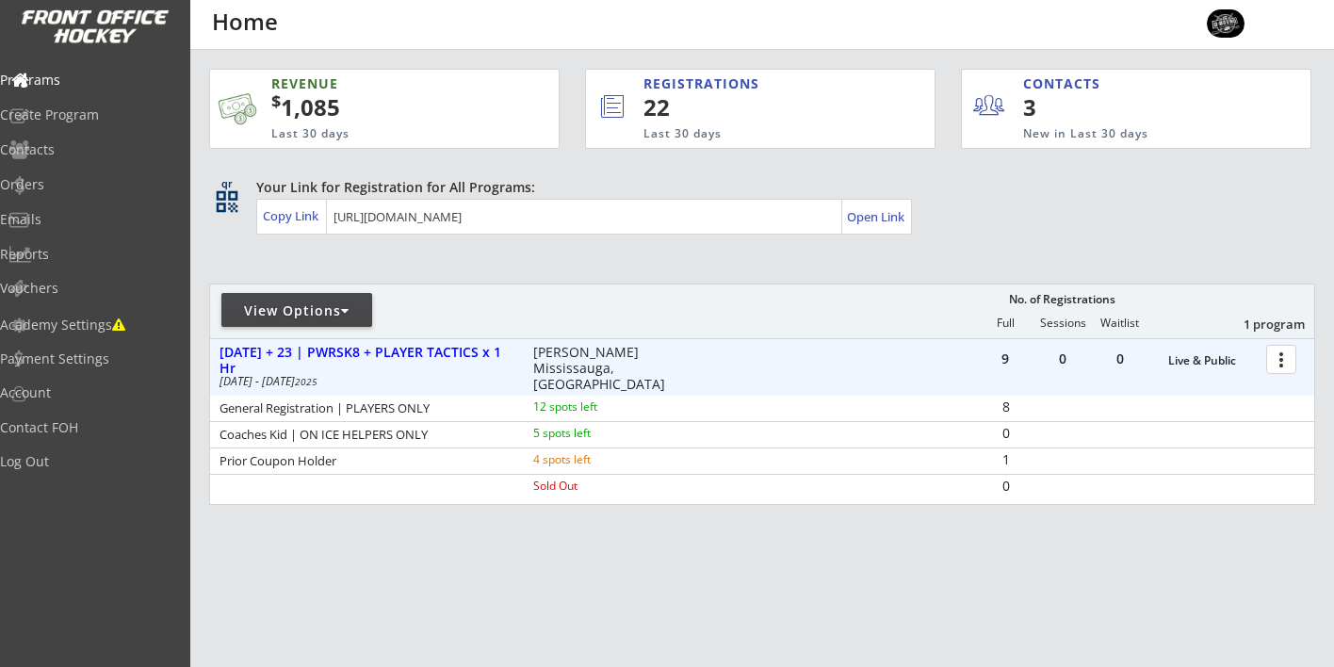
click at [1285, 359] on div at bounding box center [1284, 358] width 33 height 33
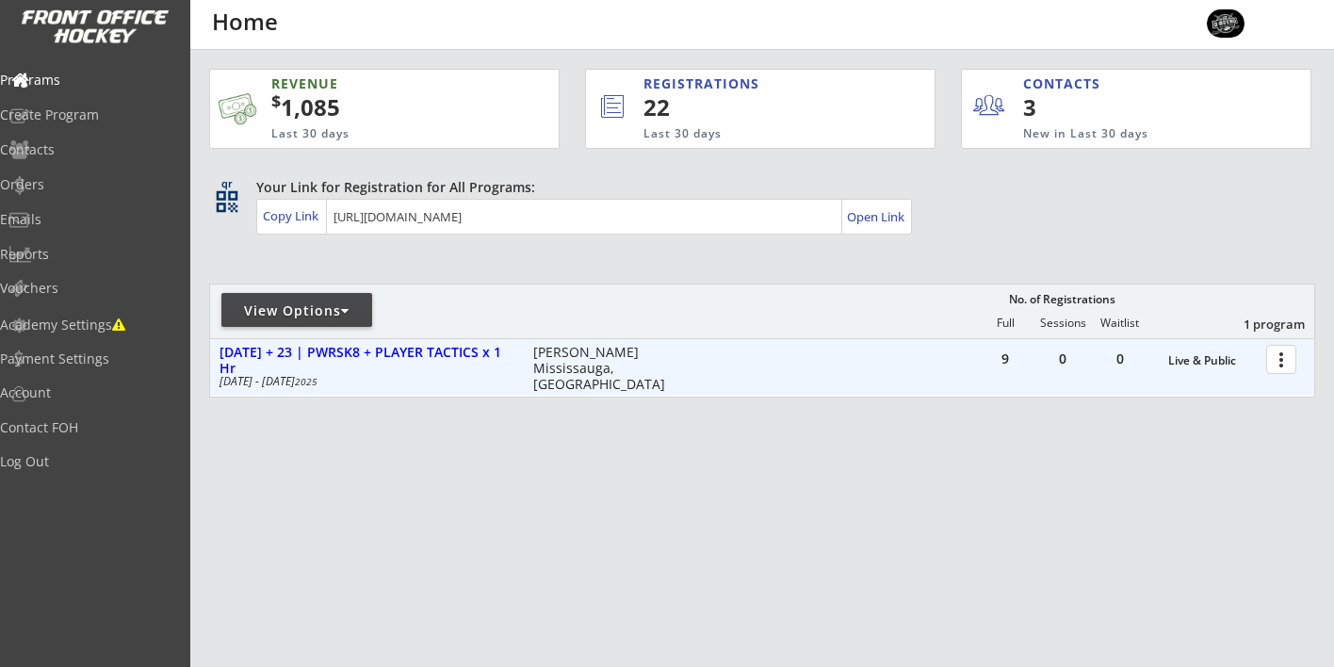
click at [1290, 356] on div at bounding box center [1284, 358] width 33 height 33
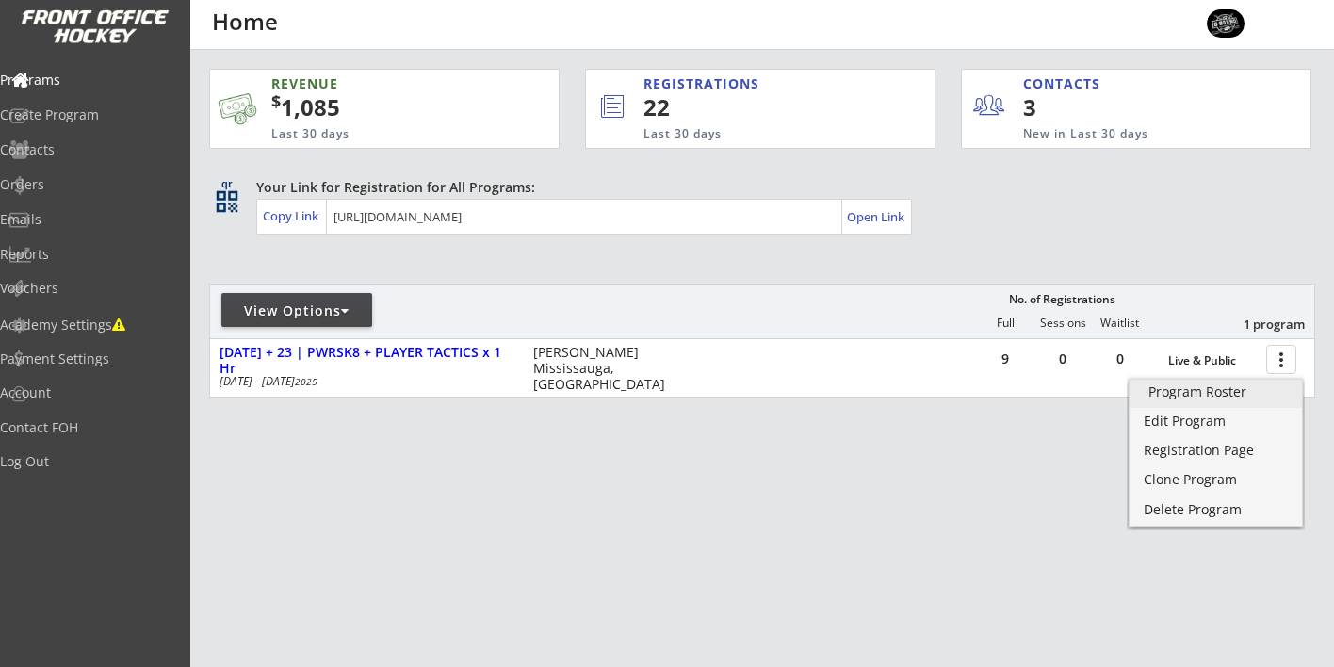
click at [1190, 397] on div "Program Roster" at bounding box center [1216, 391] width 135 height 13
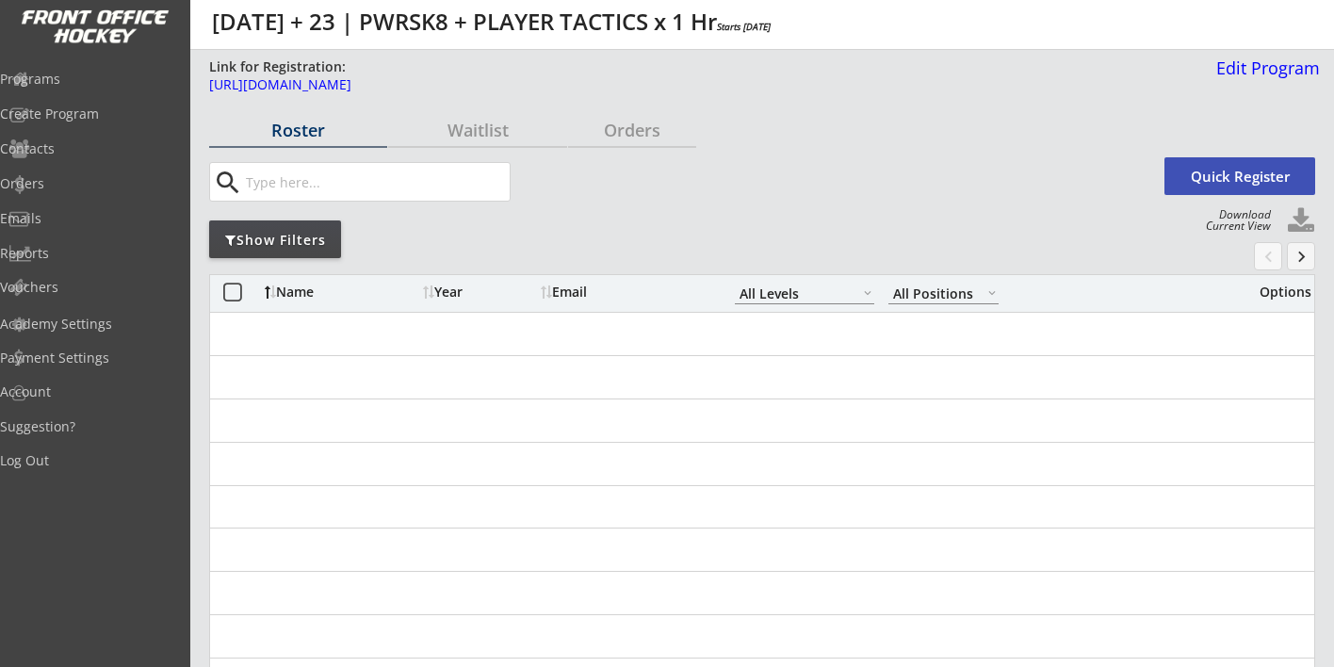
select select ""All Levels""
select select ""All Positions""
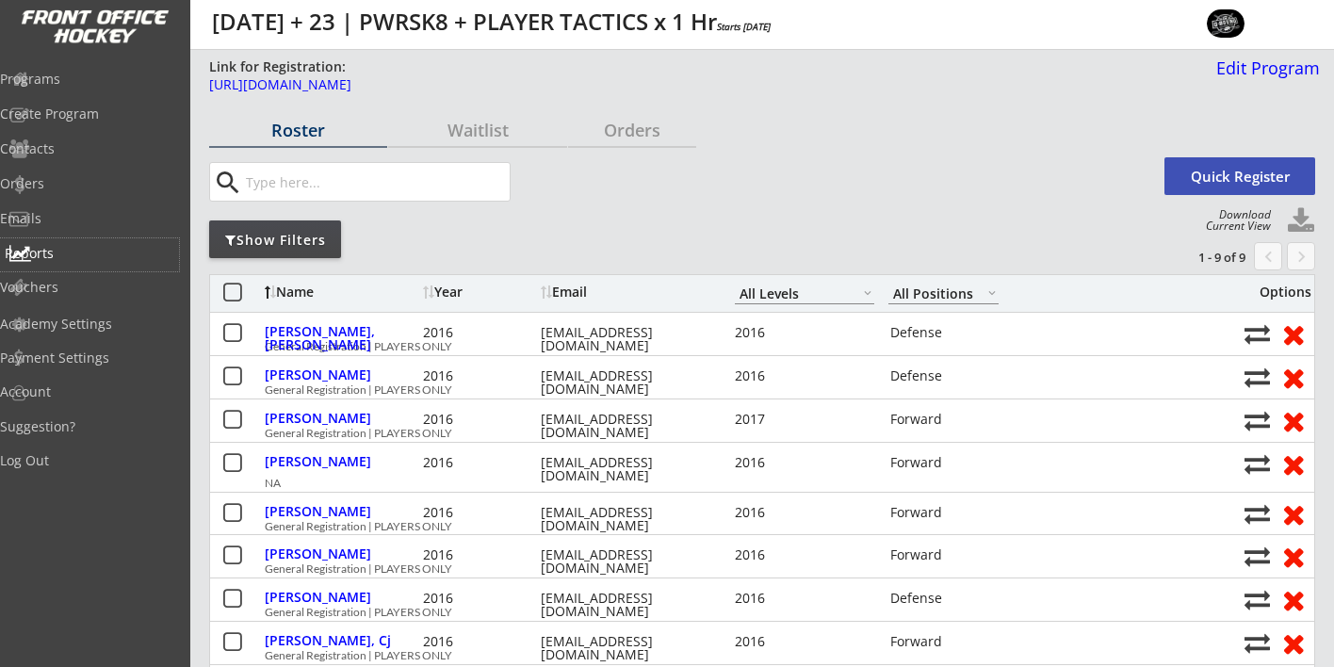
click at [84, 255] on div "Reports" at bounding box center [90, 253] width 170 height 13
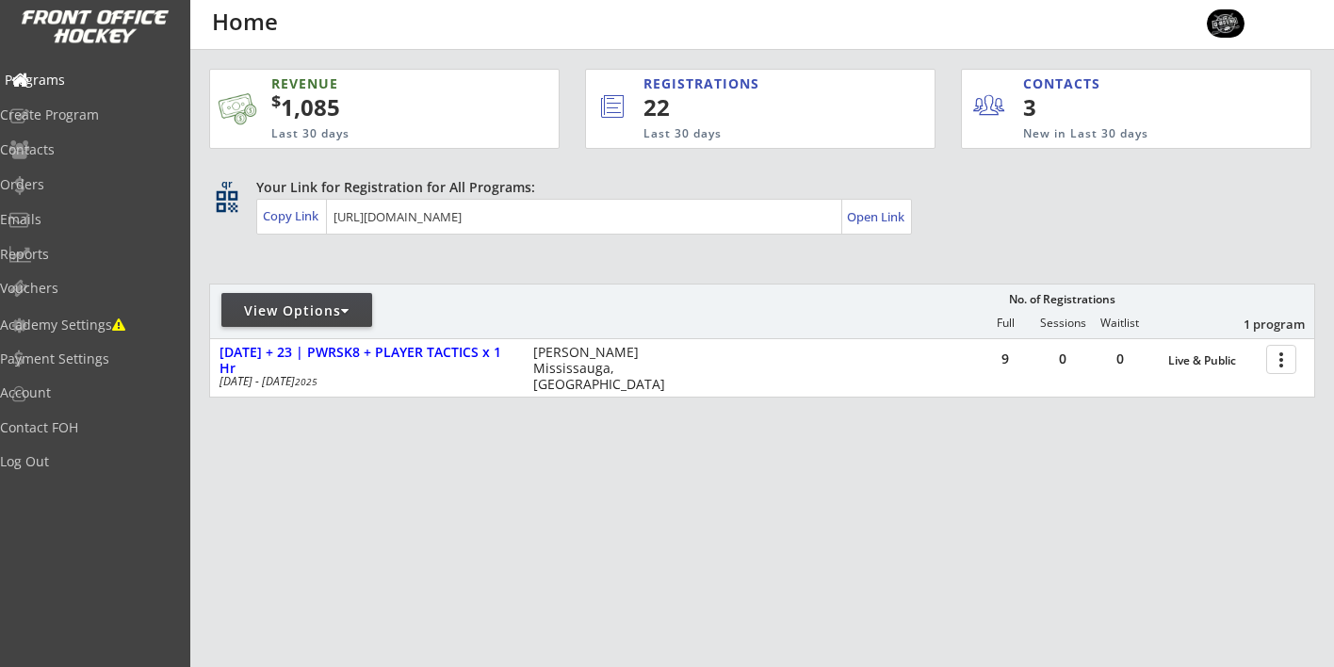
click at [60, 81] on div "Programs" at bounding box center [90, 80] width 170 height 13
